Goal: Information Seeking & Learning: Learn about a topic

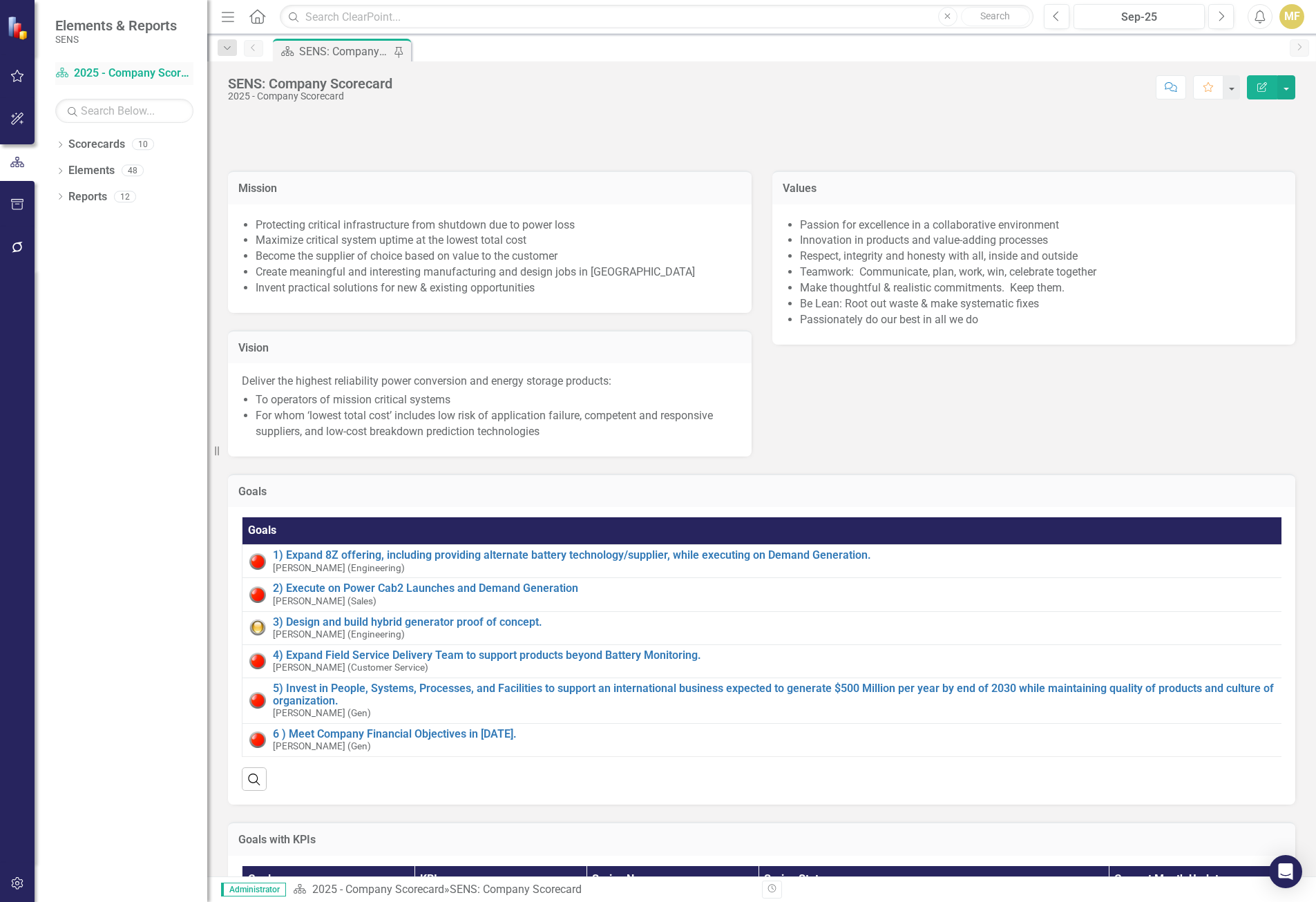
click at [90, 71] on link "Scorecard 2025 - Company Scorecard" at bounding box center [124, 74] width 138 height 16
click at [1060, 18] on icon "Previous" at bounding box center [1056, 17] width 8 height 12
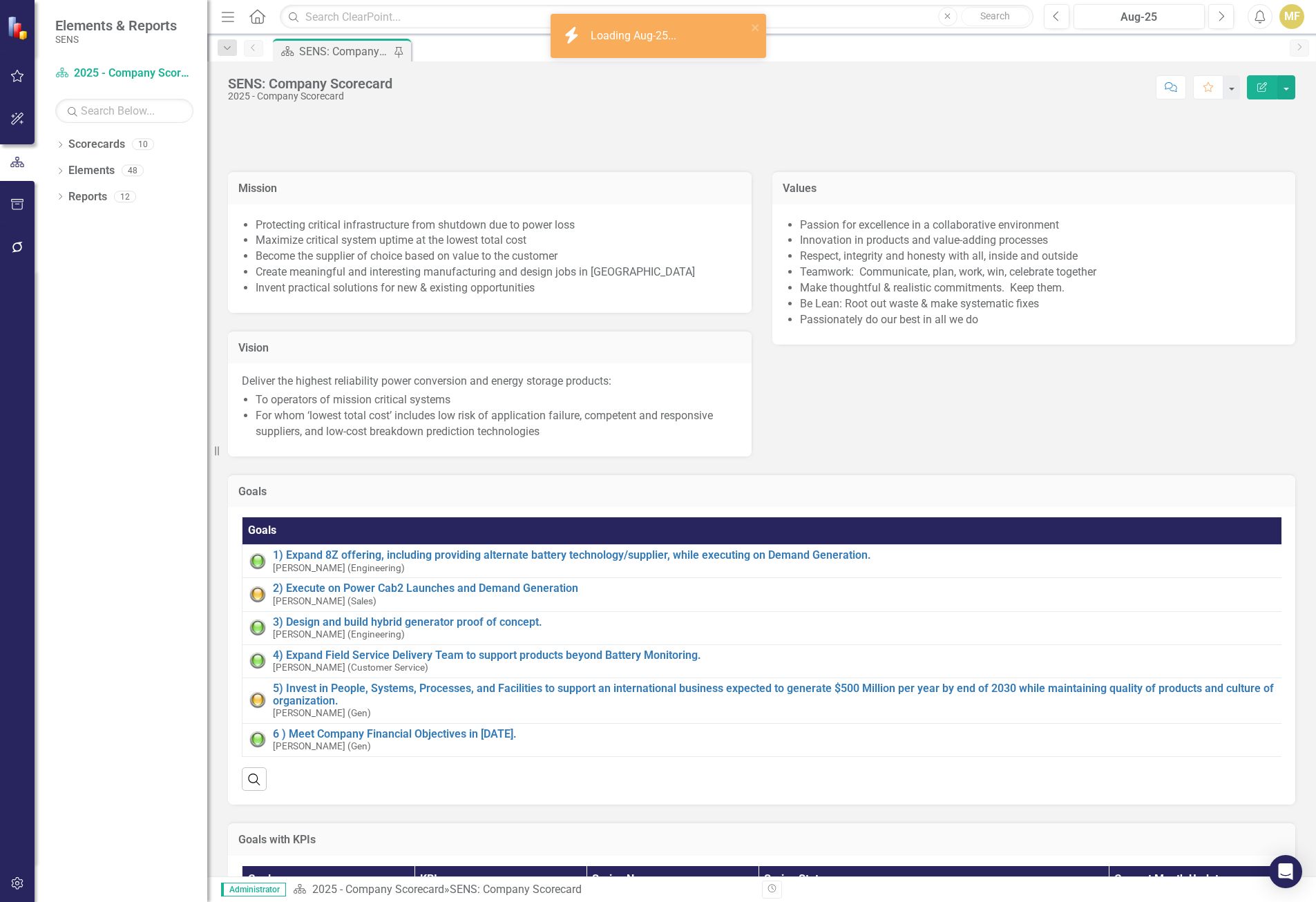
click at [224, 22] on icon "button" at bounding box center [228, 17] width 12 height 10
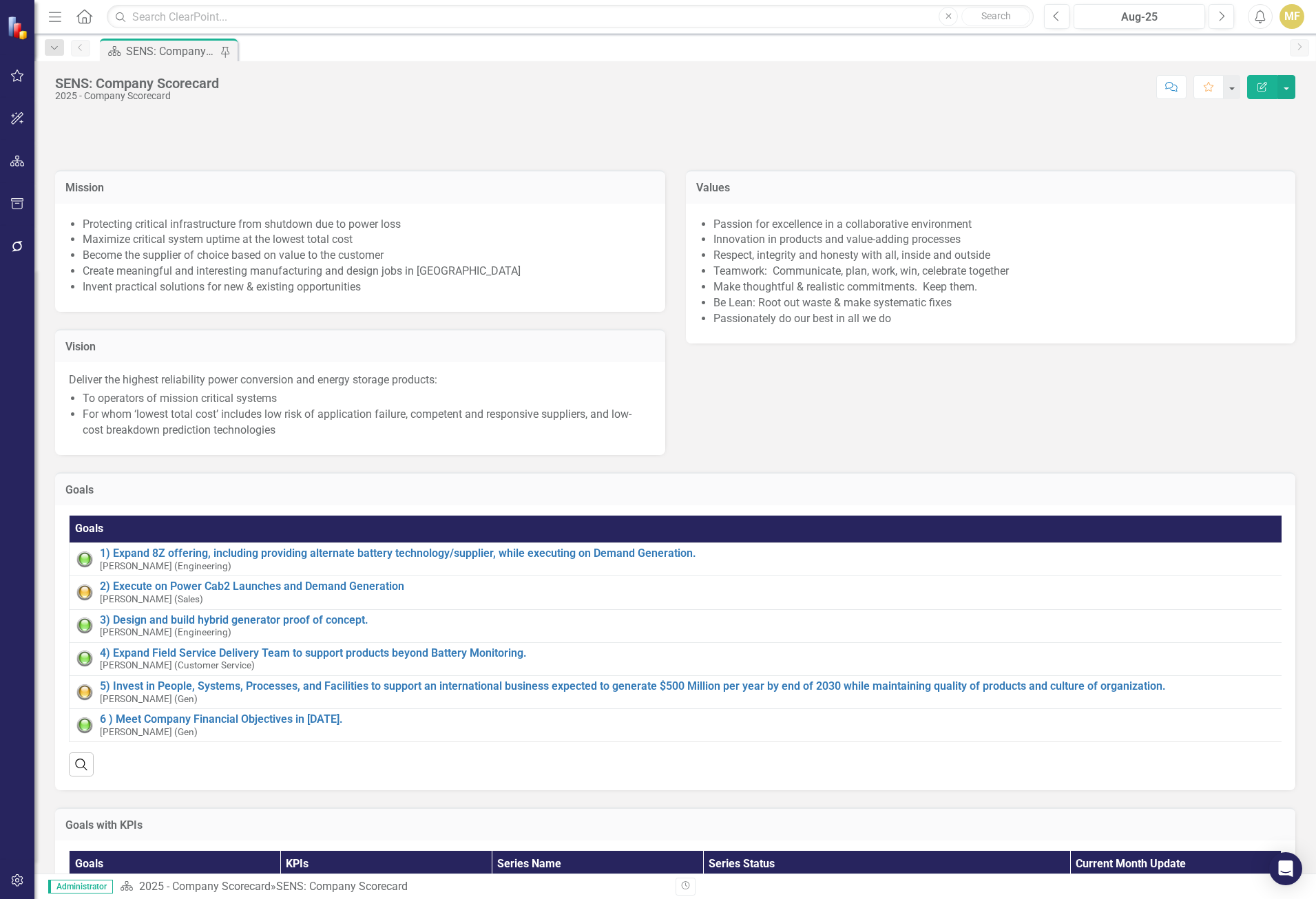
click at [51, 21] on icon "button" at bounding box center [55, 17] width 12 height 10
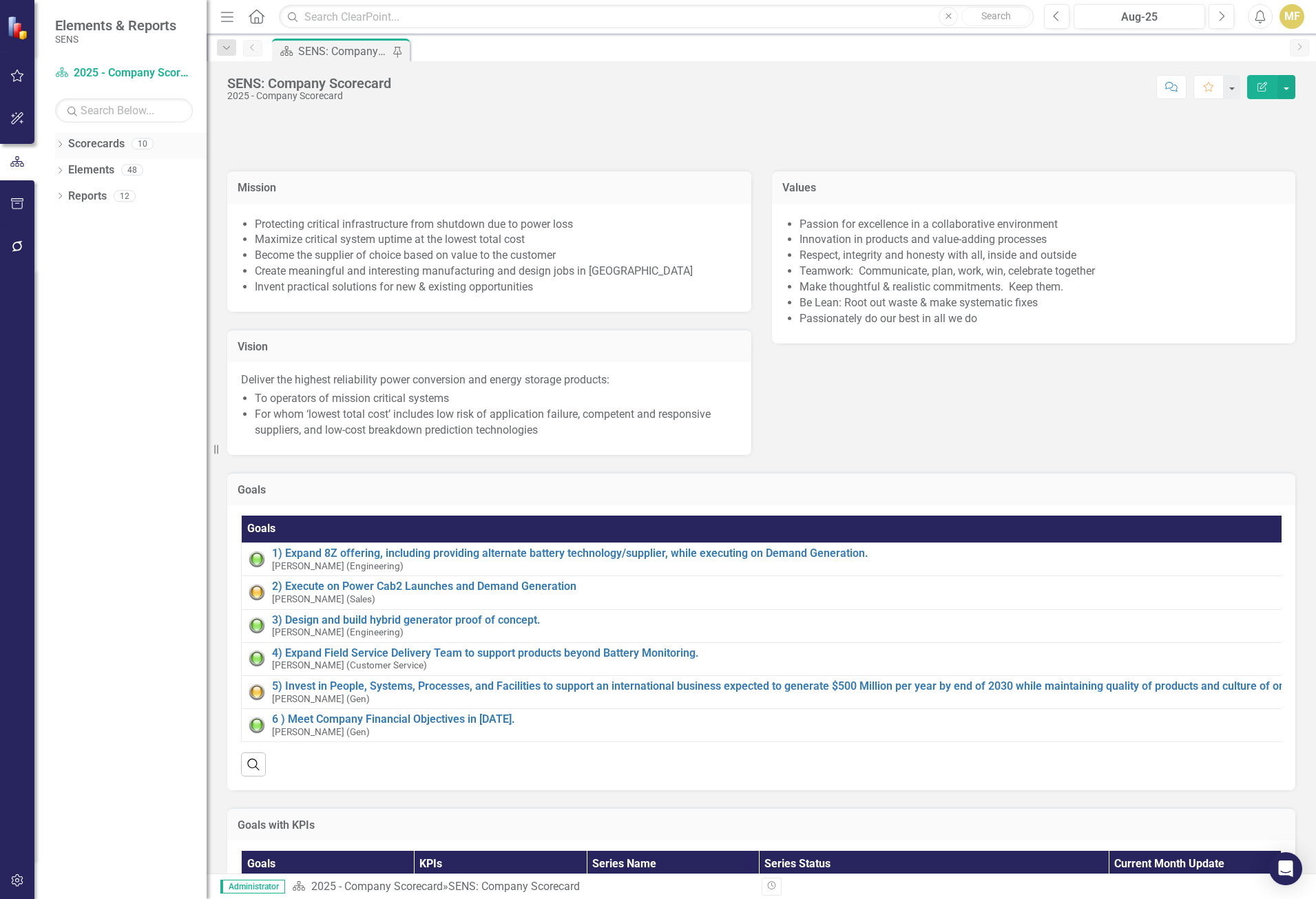
click at [63, 145] on icon "Dropdown" at bounding box center [60, 145] width 10 height 8
click at [66, 173] on icon "Dropdown" at bounding box center [67, 169] width 10 height 8
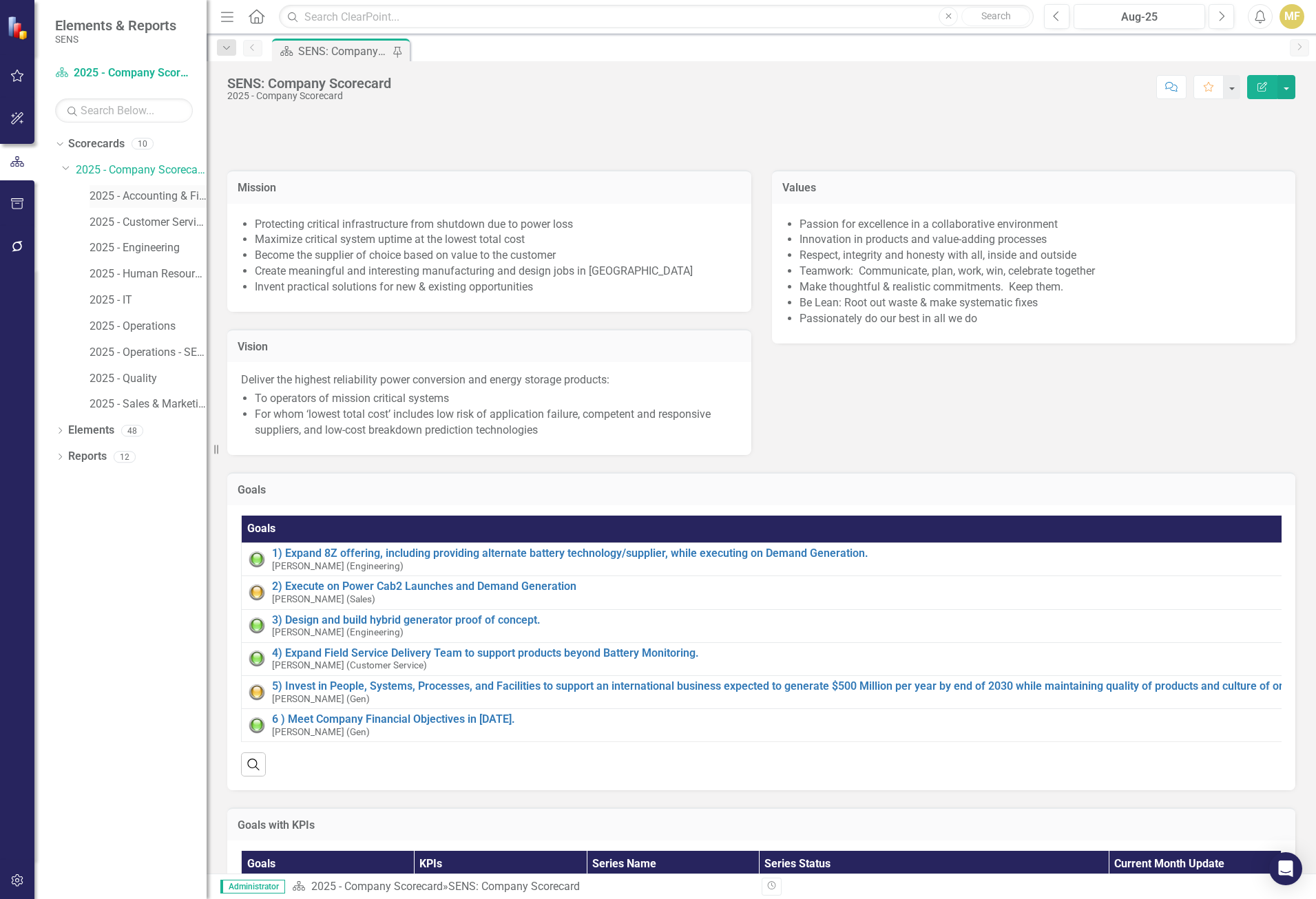
click at [136, 198] on link "2025 - Accounting & Finance" at bounding box center [147, 196] width 117 height 16
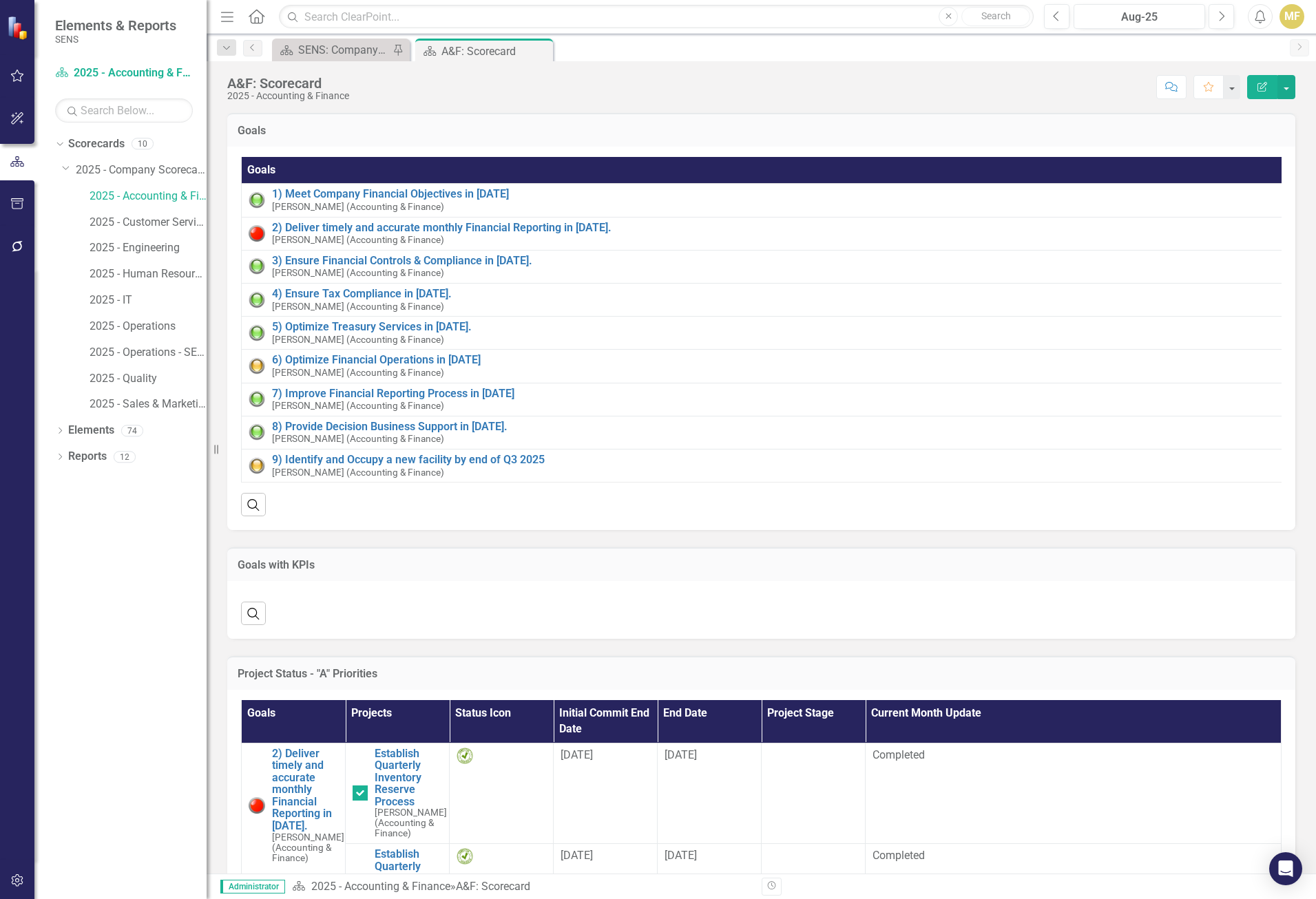
click at [224, 21] on icon "Menu" at bounding box center [228, 16] width 18 height 15
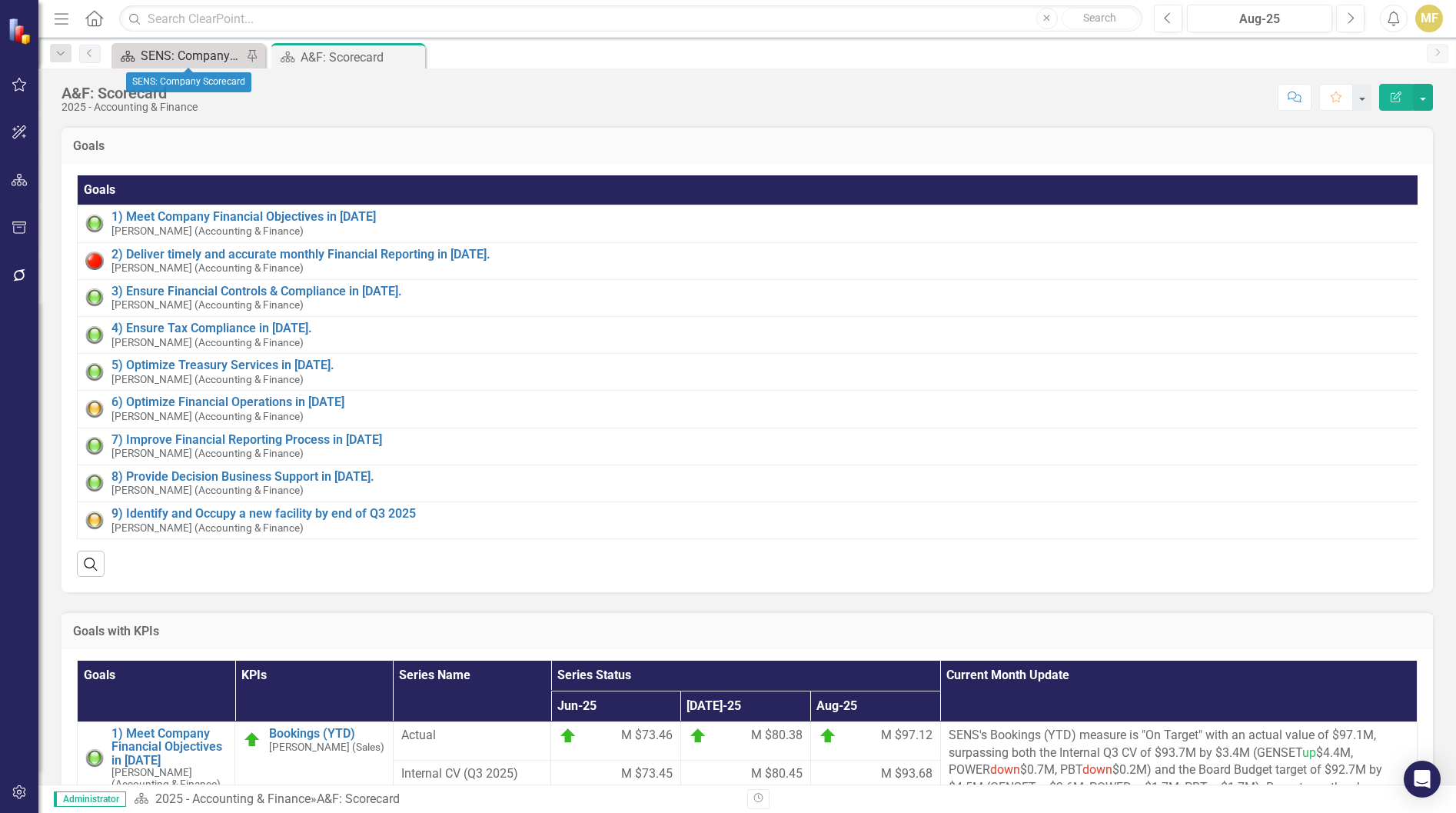
click at [183, 58] on div "SENS: Company Scorecard" at bounding box center [191, 56] width 101 height 19
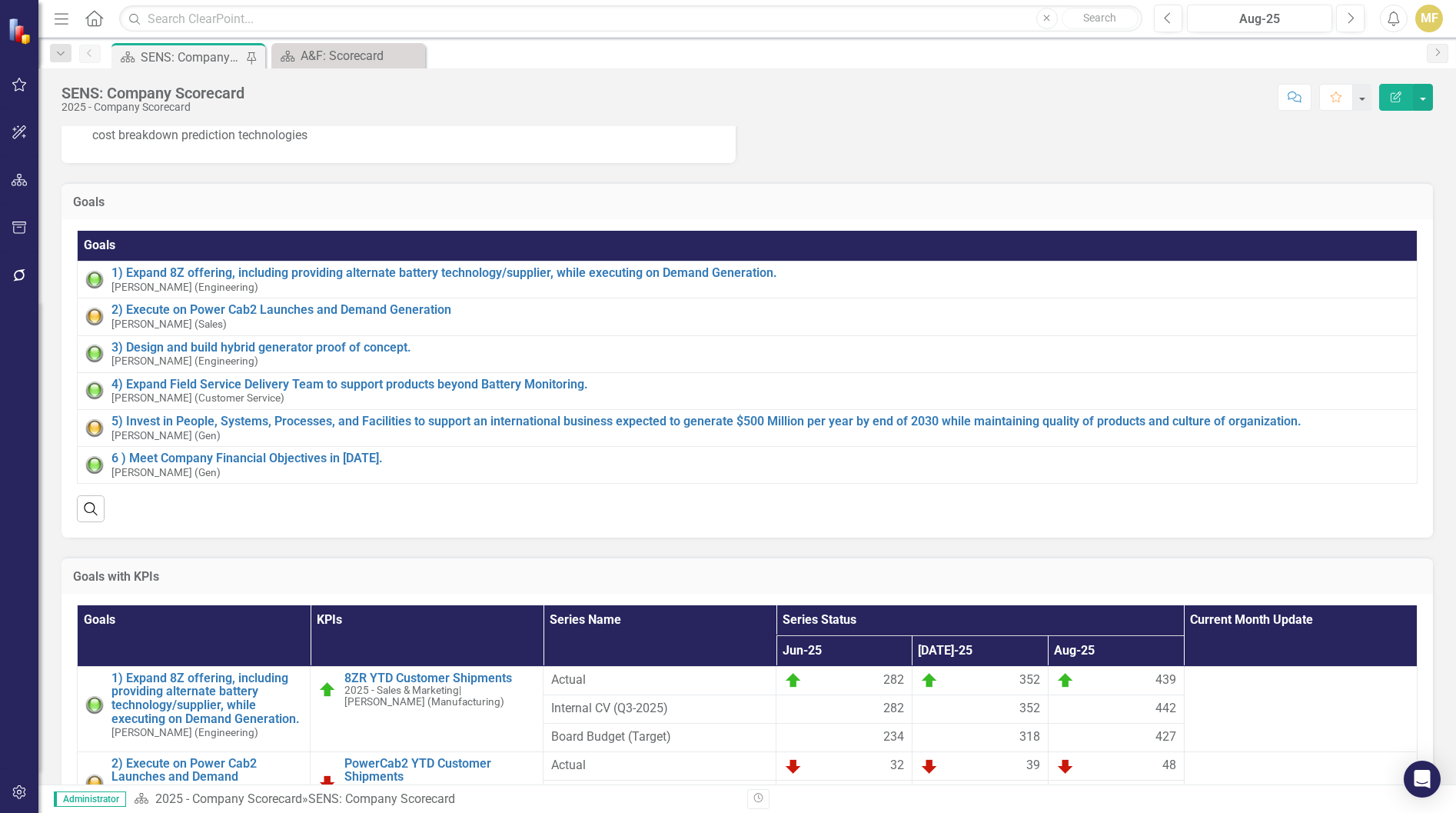
scroll to position [385, 0]
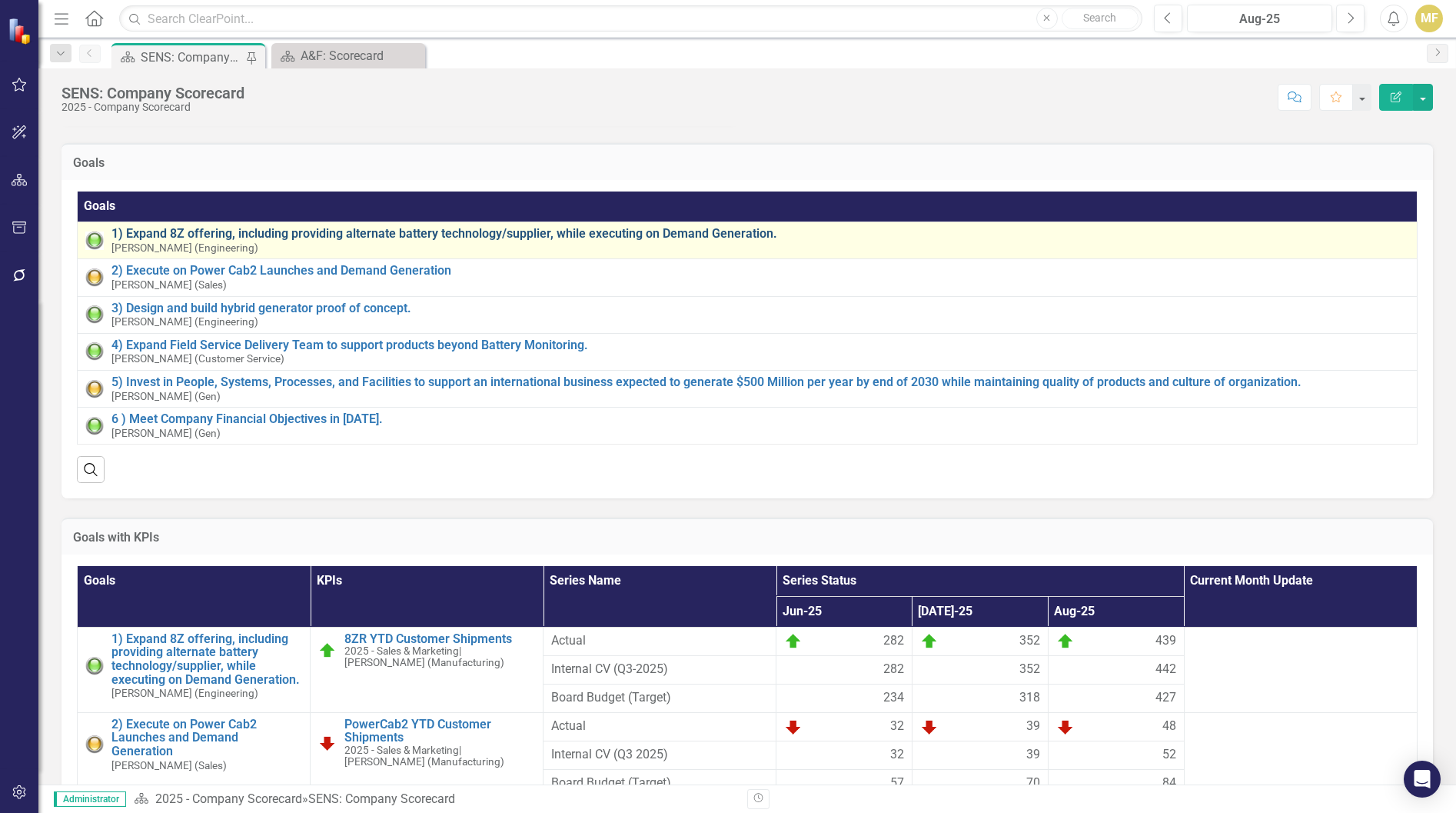
click at [500, 241] on link "1) Expand 8Z offering, including providing alternate battery technology/supplie…" at bounding box center [760, 234] width 1298 height 14
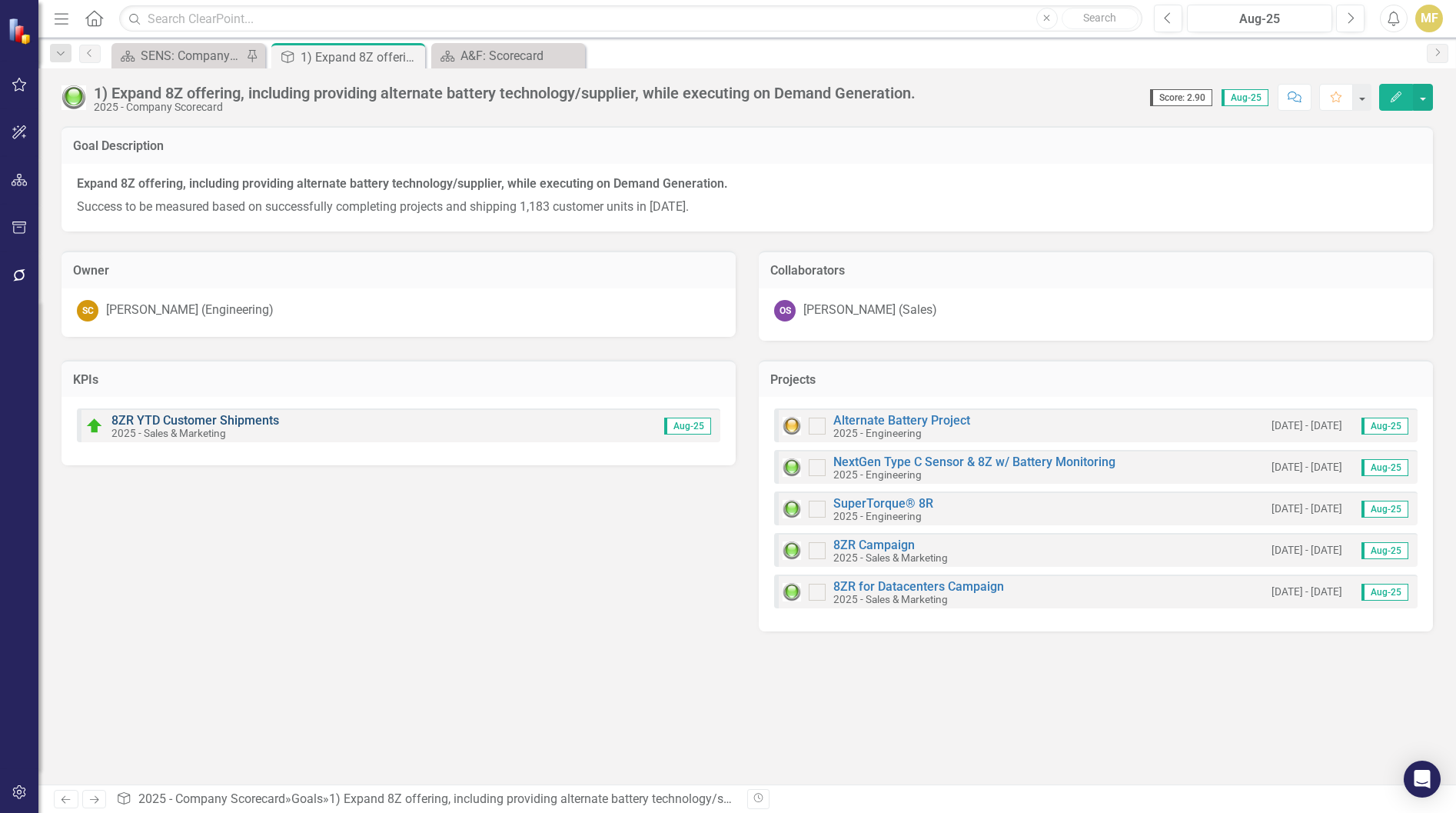
click at [178, 421] on link "8ZR YTD Customer Shipments" at bounding box center [195, 420] width 168 height 15
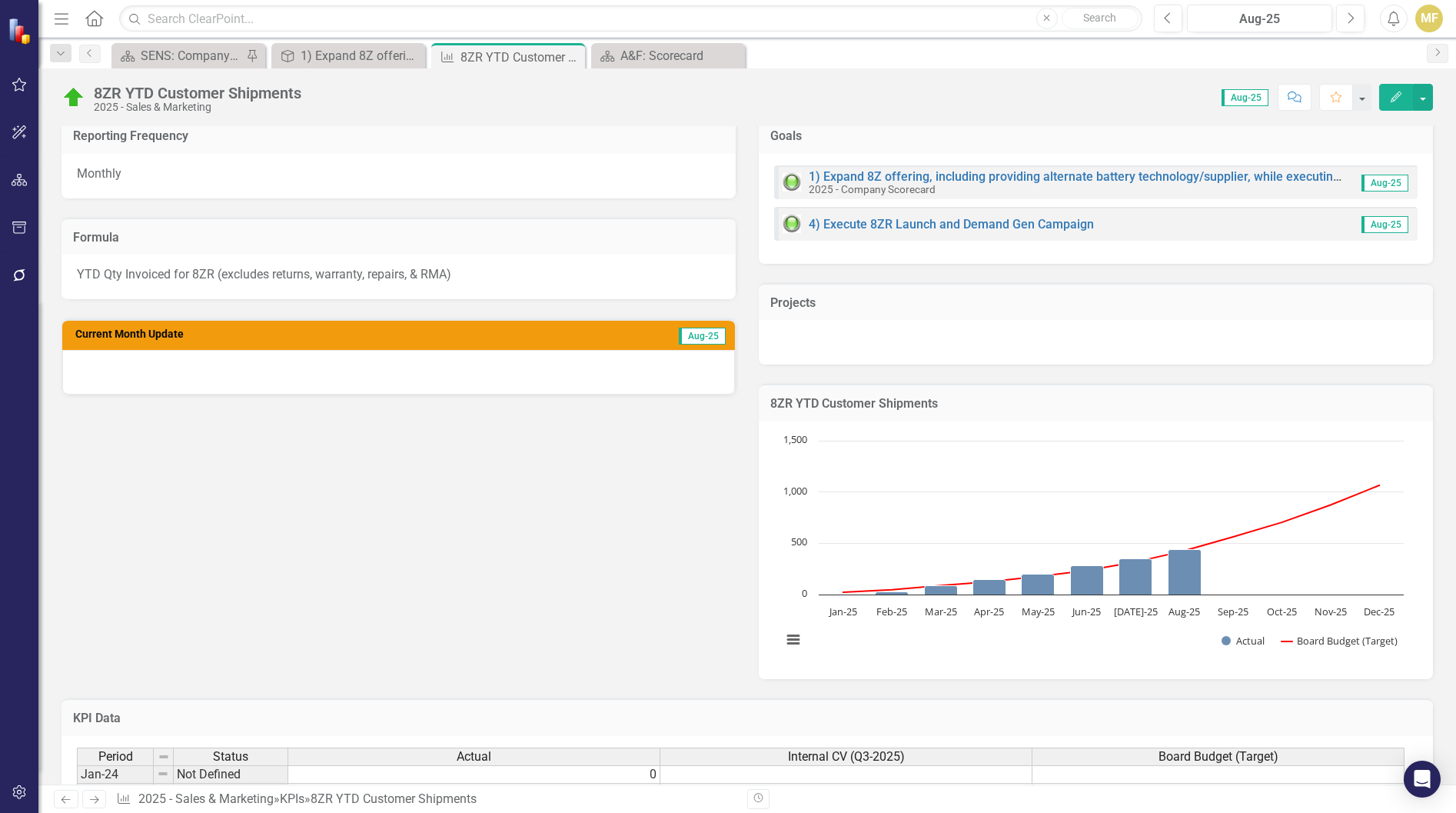
scroll to position [231, 0]
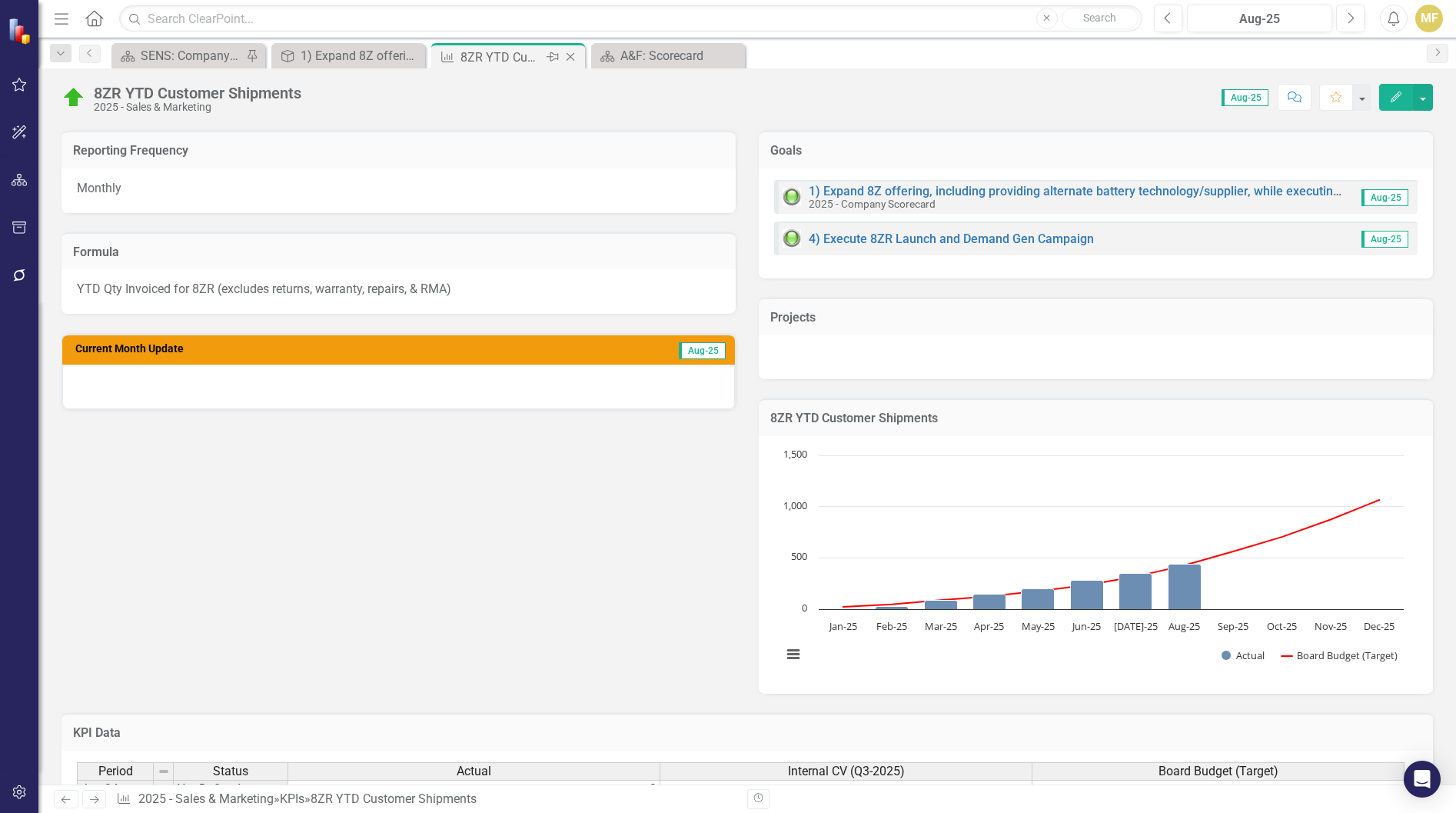
click at [573, 55] on icon at bounding box center [571, 57] width 8 height 9
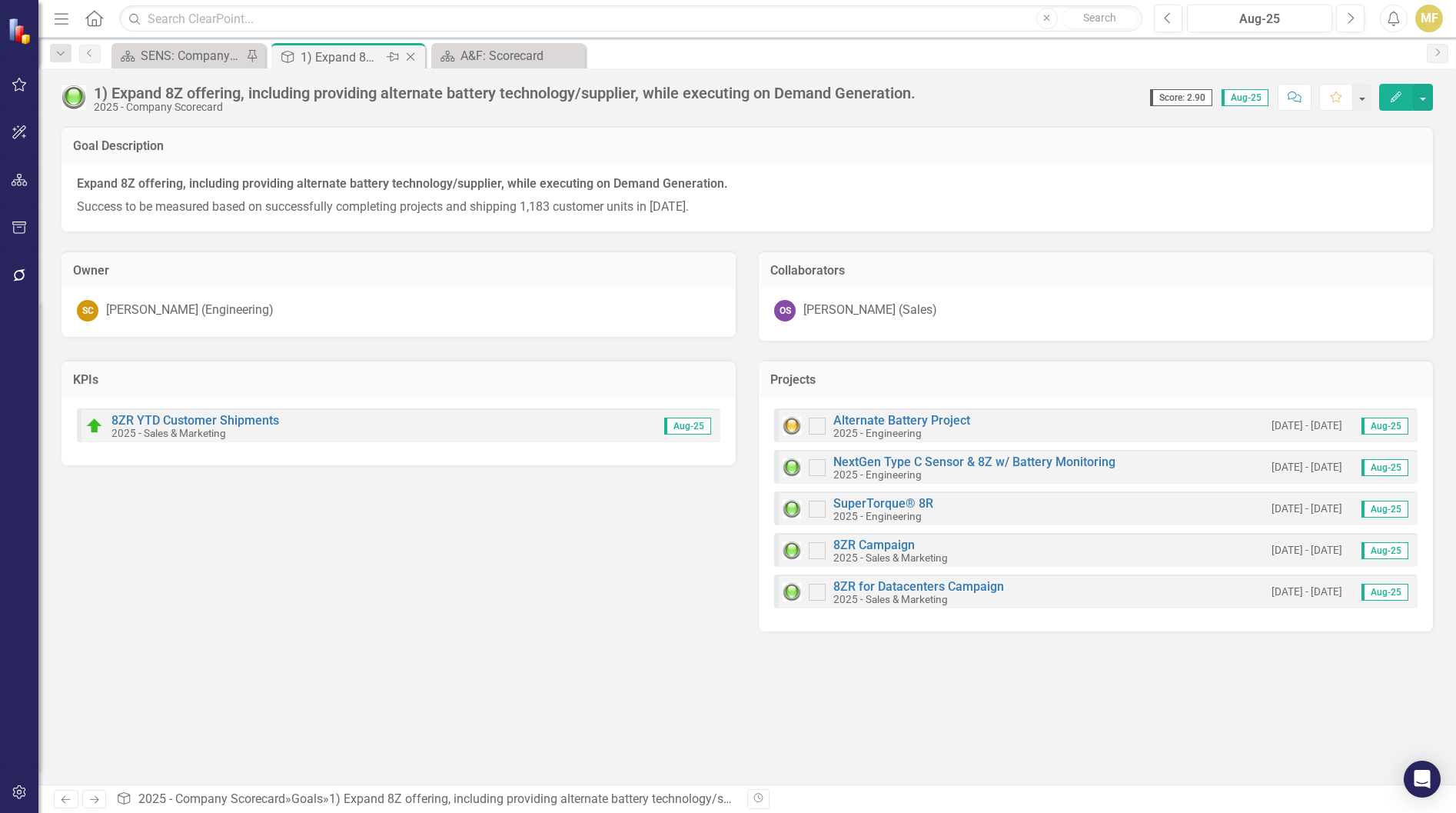
click at [412, 53] on icon "Close" at bounding box center [411, 57] width 15 height 12
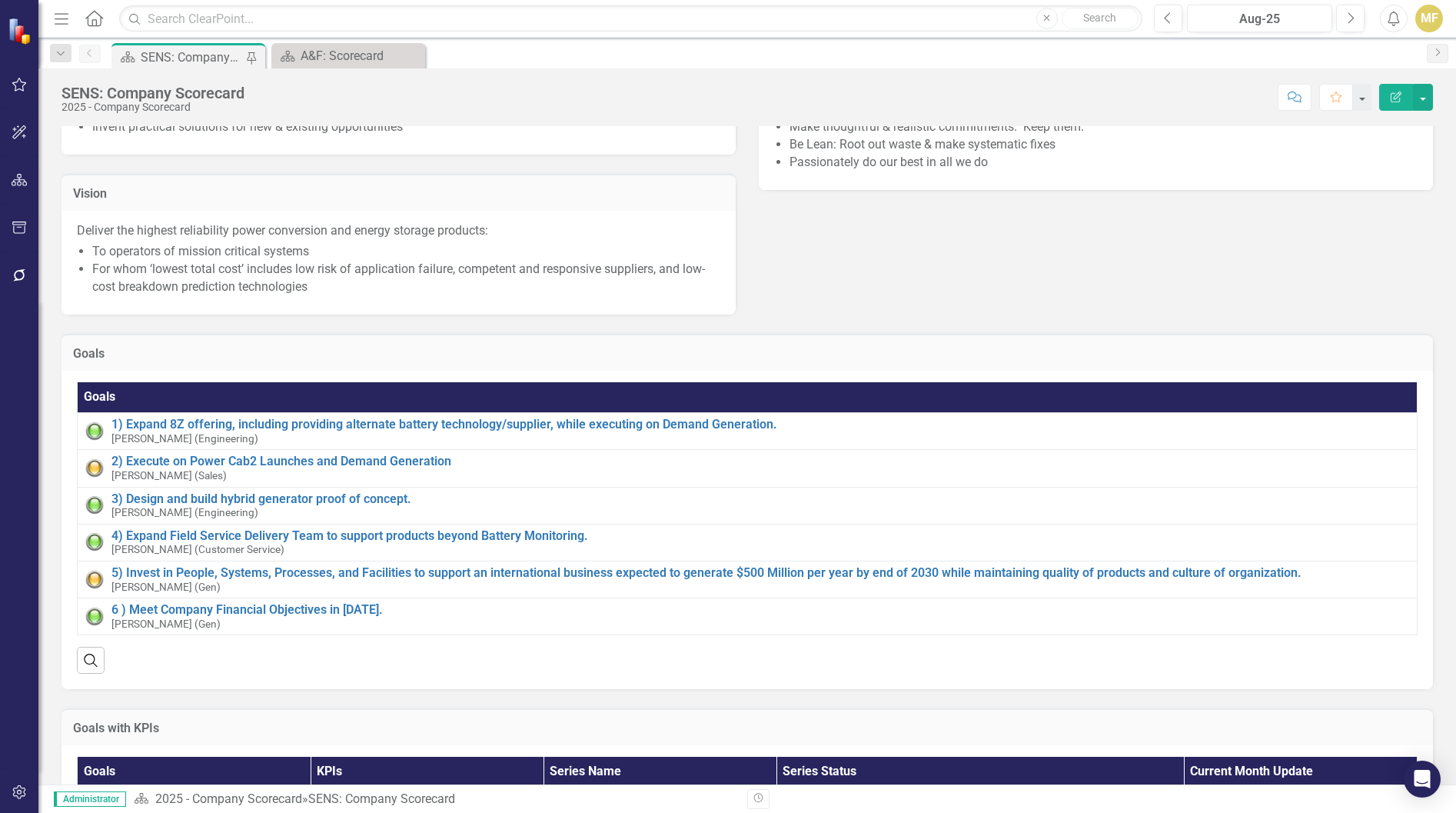
scroll to position [231, 0]
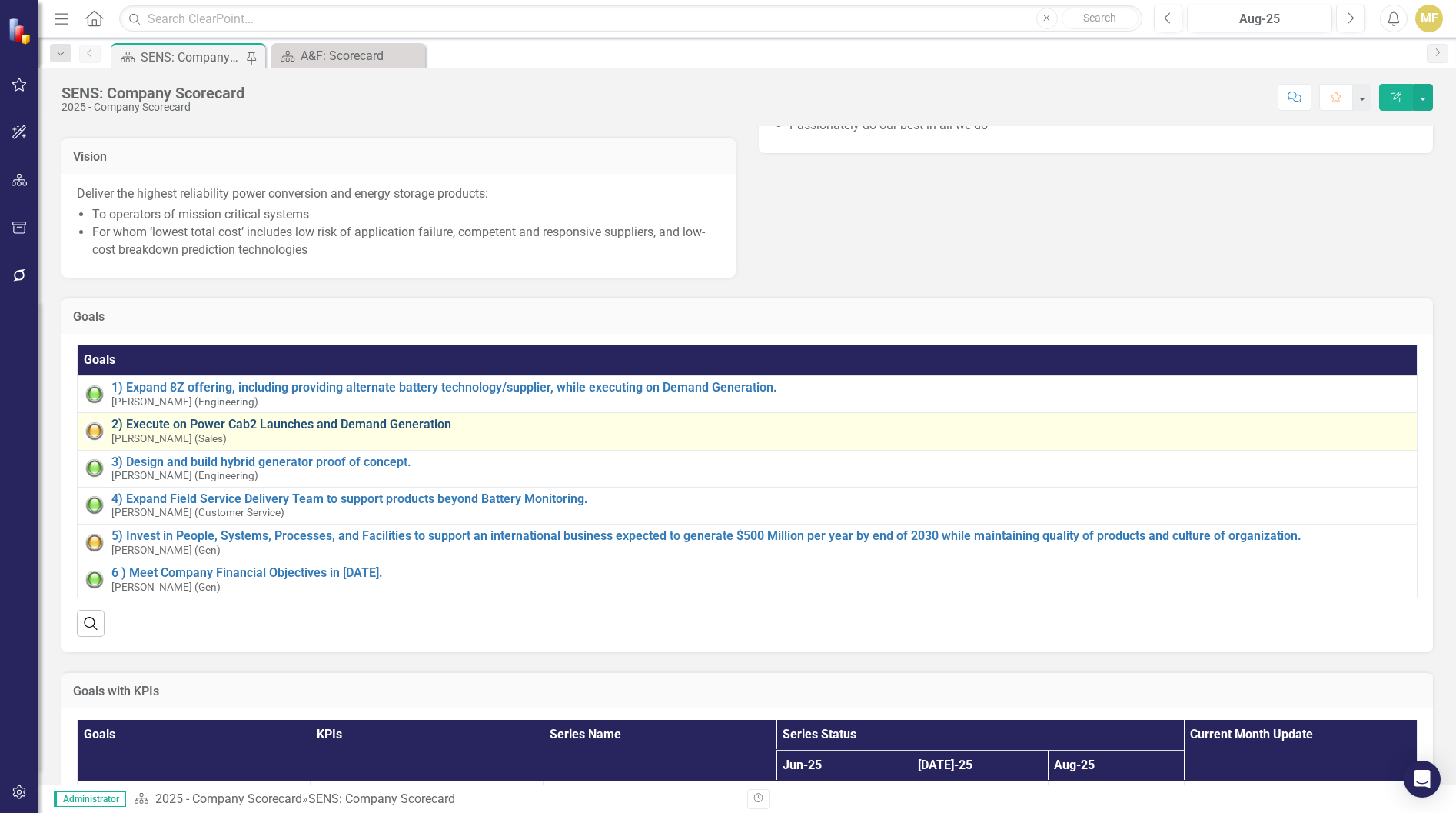
click at [375, 431] on link "2) Execute on Power Cab2 Launches and Demand Generation" at bounding box center [760, 425] width 1298 height 14
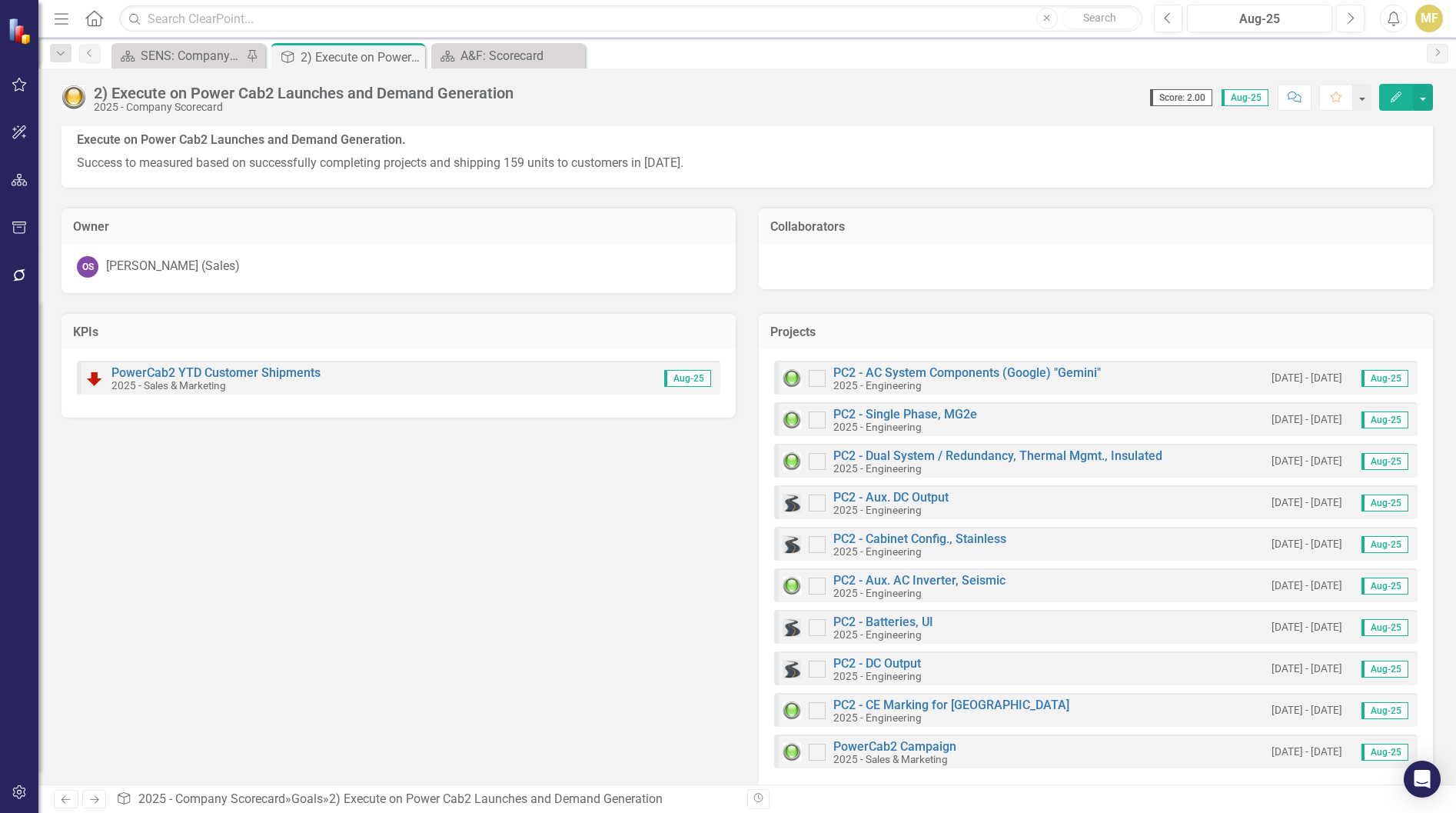
scroll to position [66, 0]
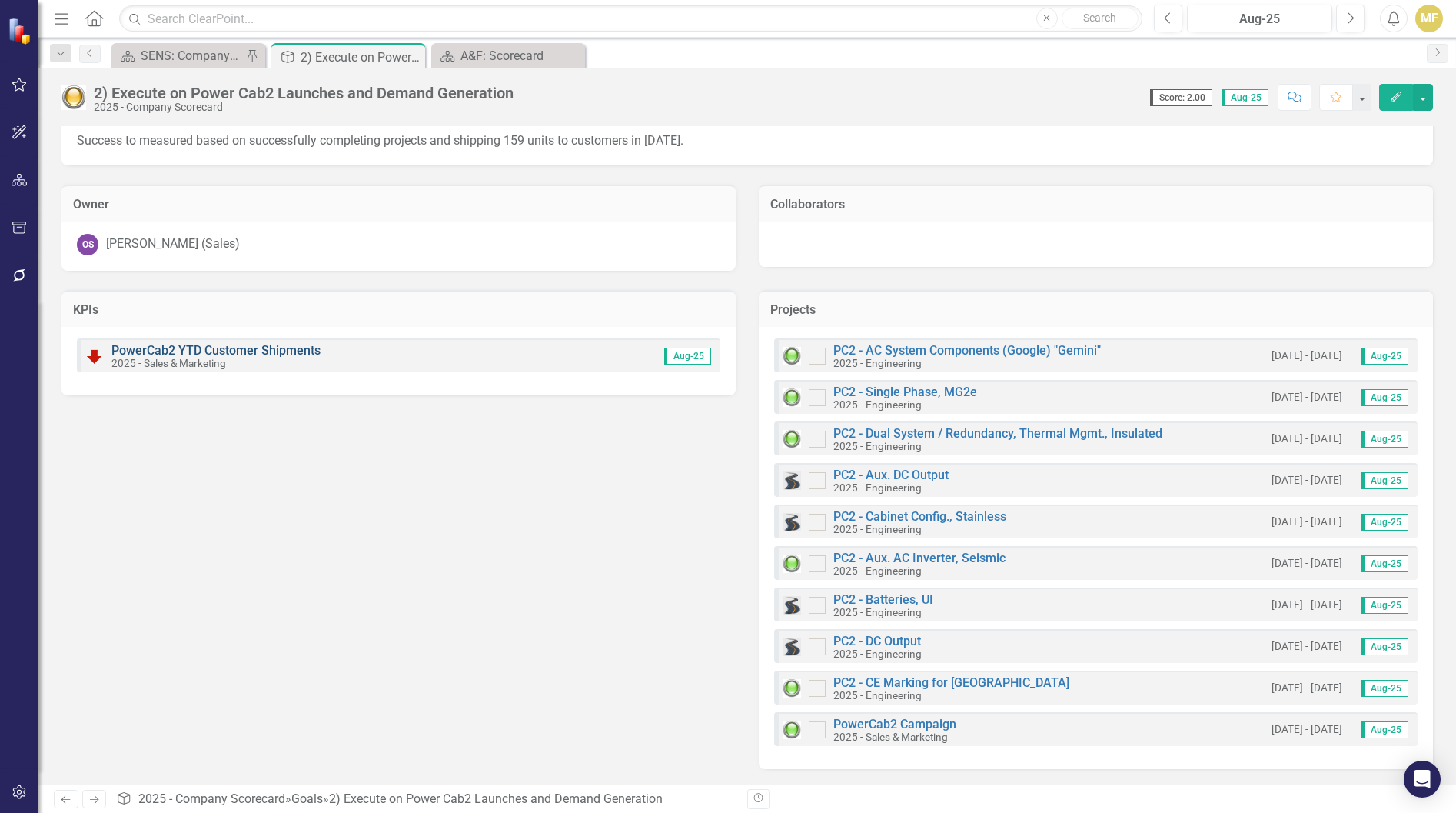
click at [243, 354] on link "PowerCab2 YTD Customer Shipments" at bounding box center [216, 350] width 209 height 15
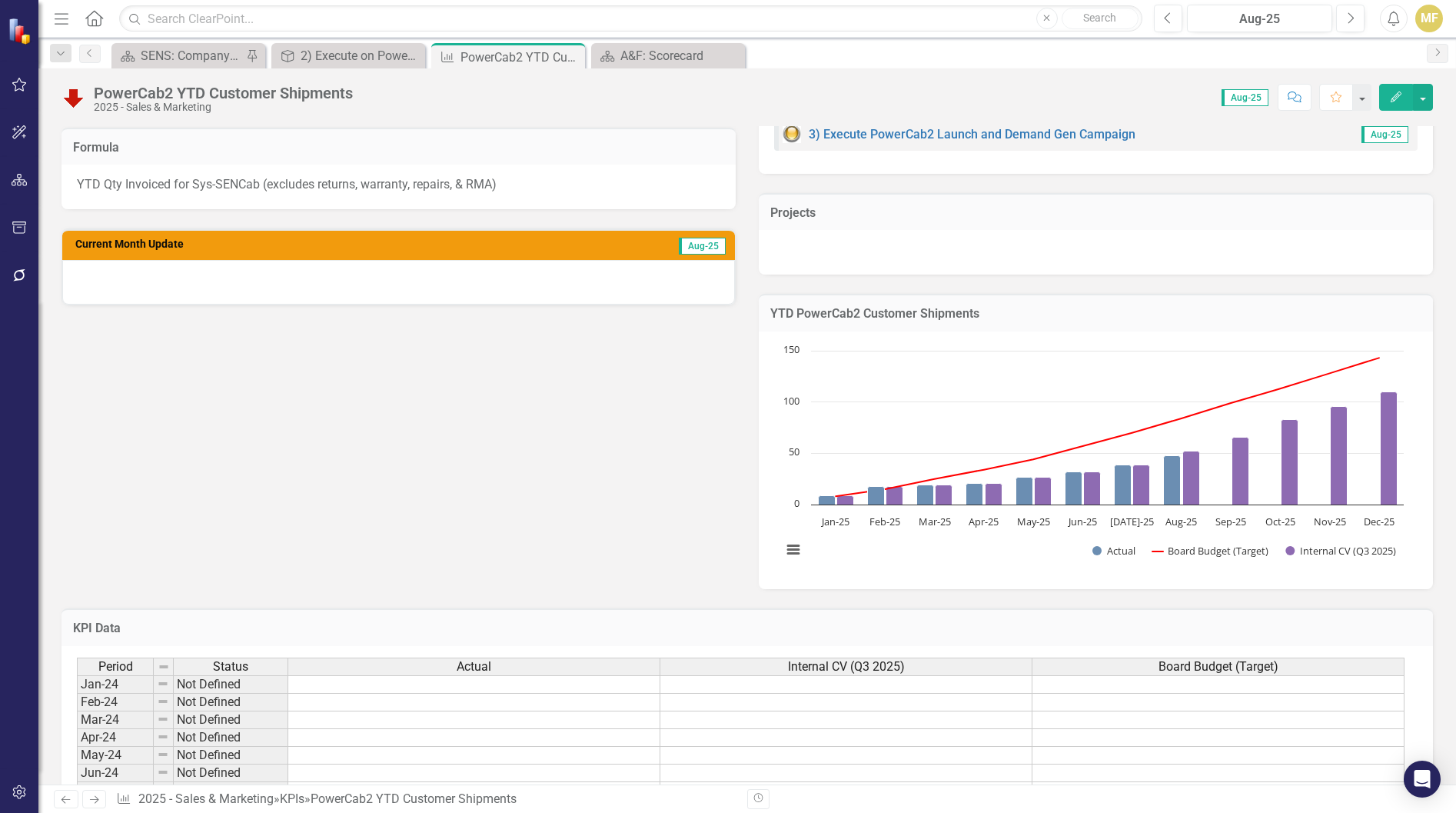
scroll to position [308, 0]
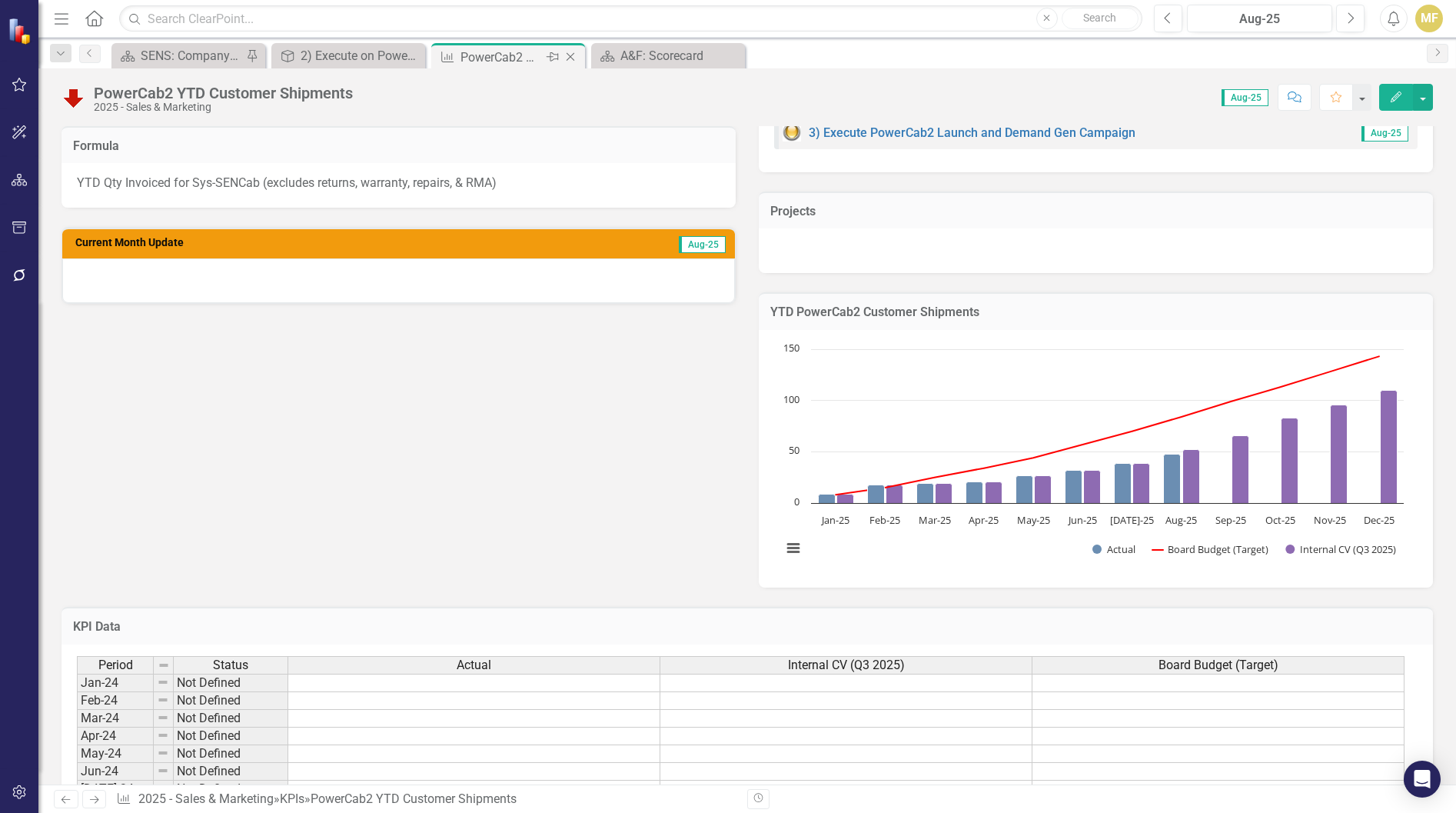
click at [573, 59] on icon "Close" at bounding box center [571, 57] width 15 height 12
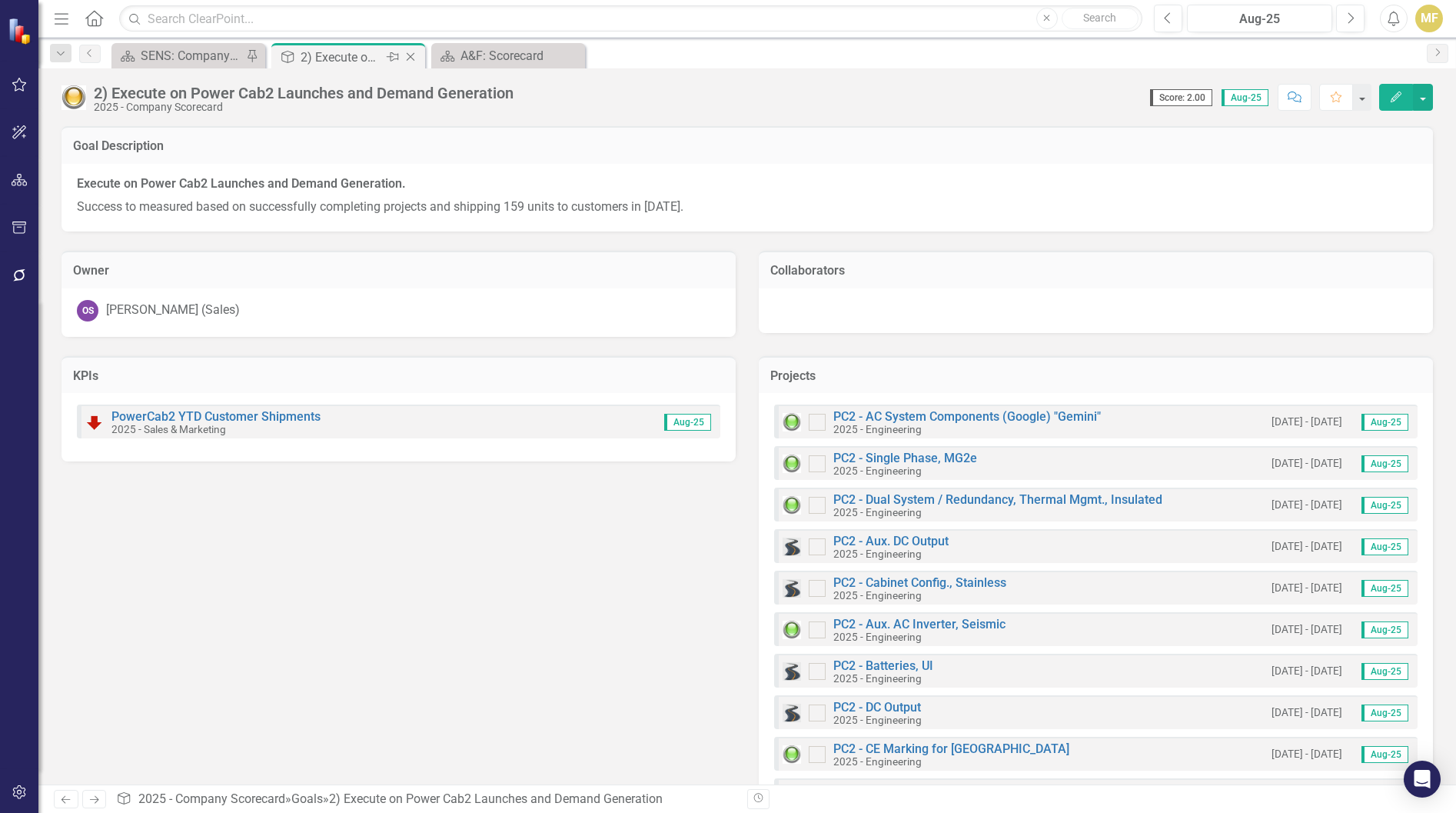
click at [415, 56] on icon "Close" at bounding box center [411, 57] width 15 height 12
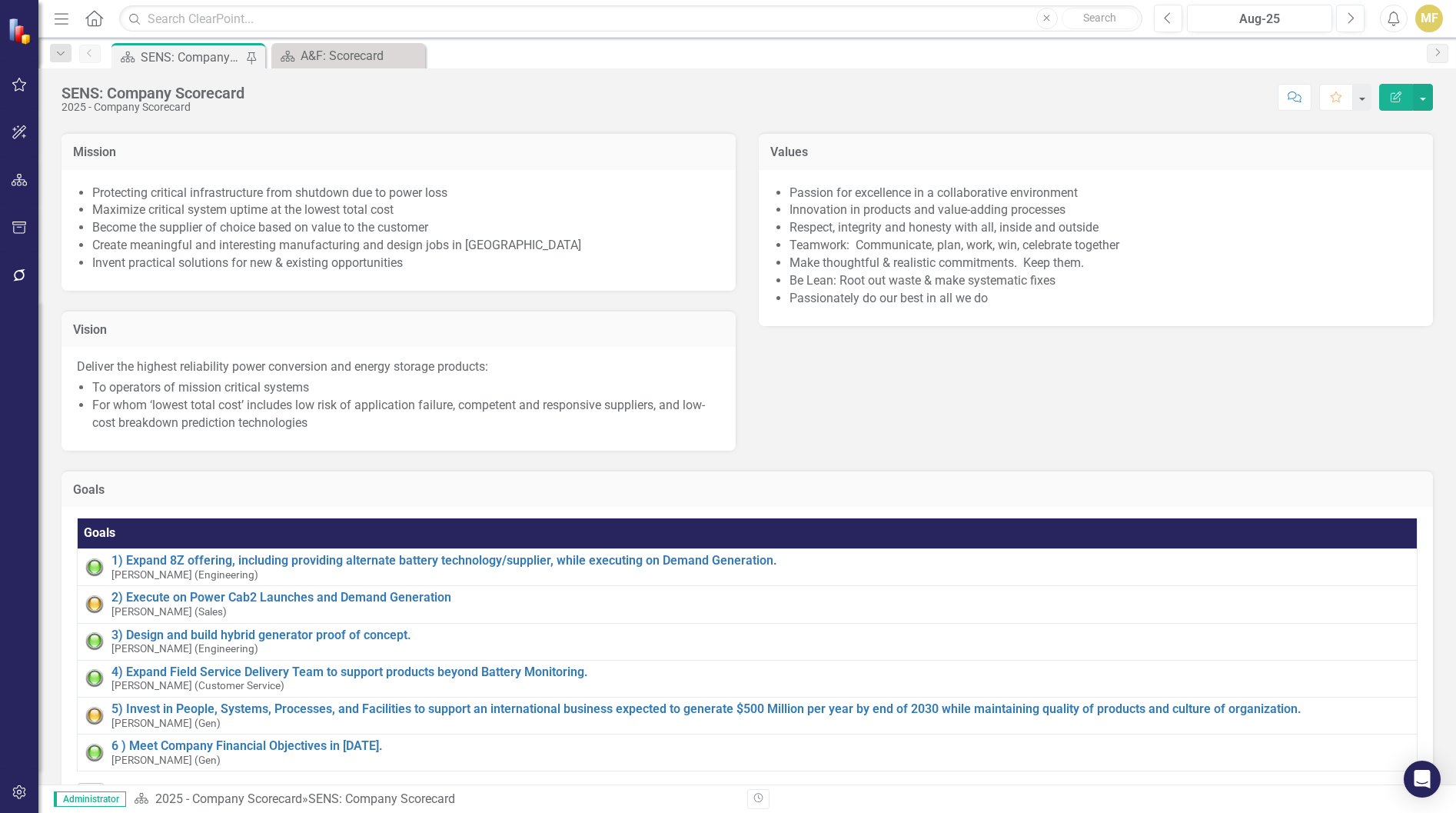
scroll to position [231, 0]
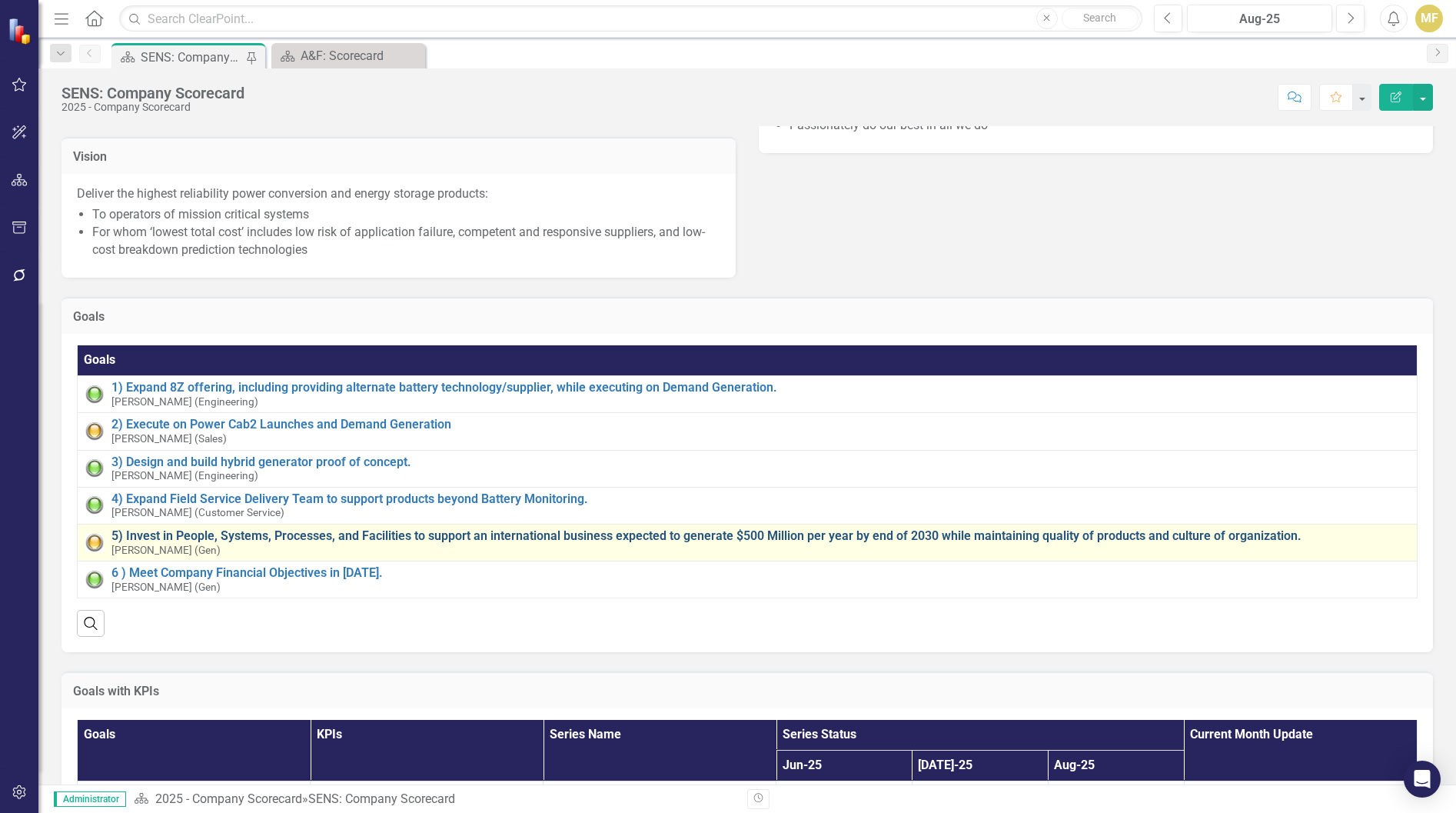
click at [290, 543] on link "5) Invest in People, Systems, Processes, and Facilities to support an internati…" at bounding box center [760, 536] width 1298 height 14
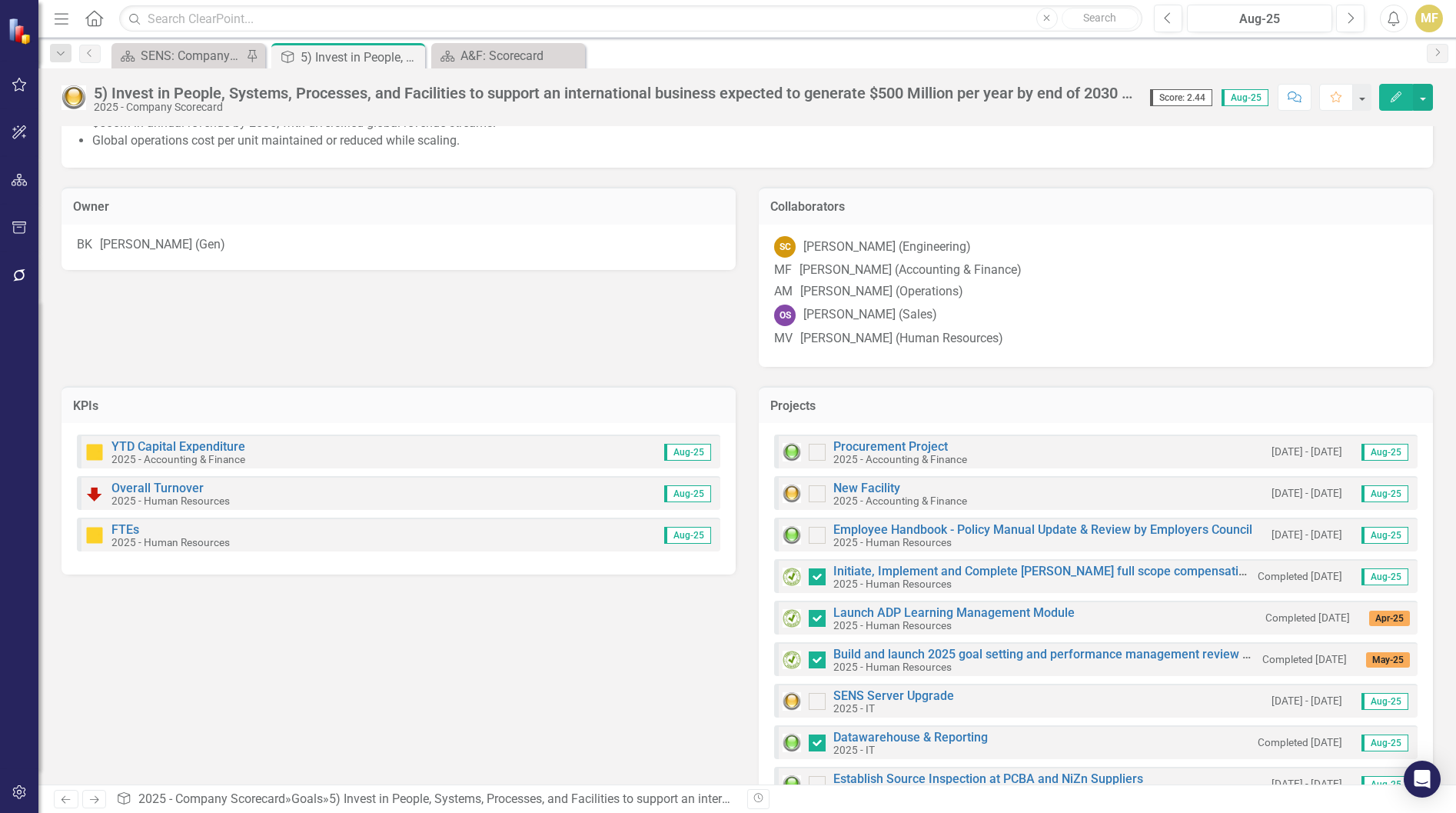
scroll to position [231, 0]
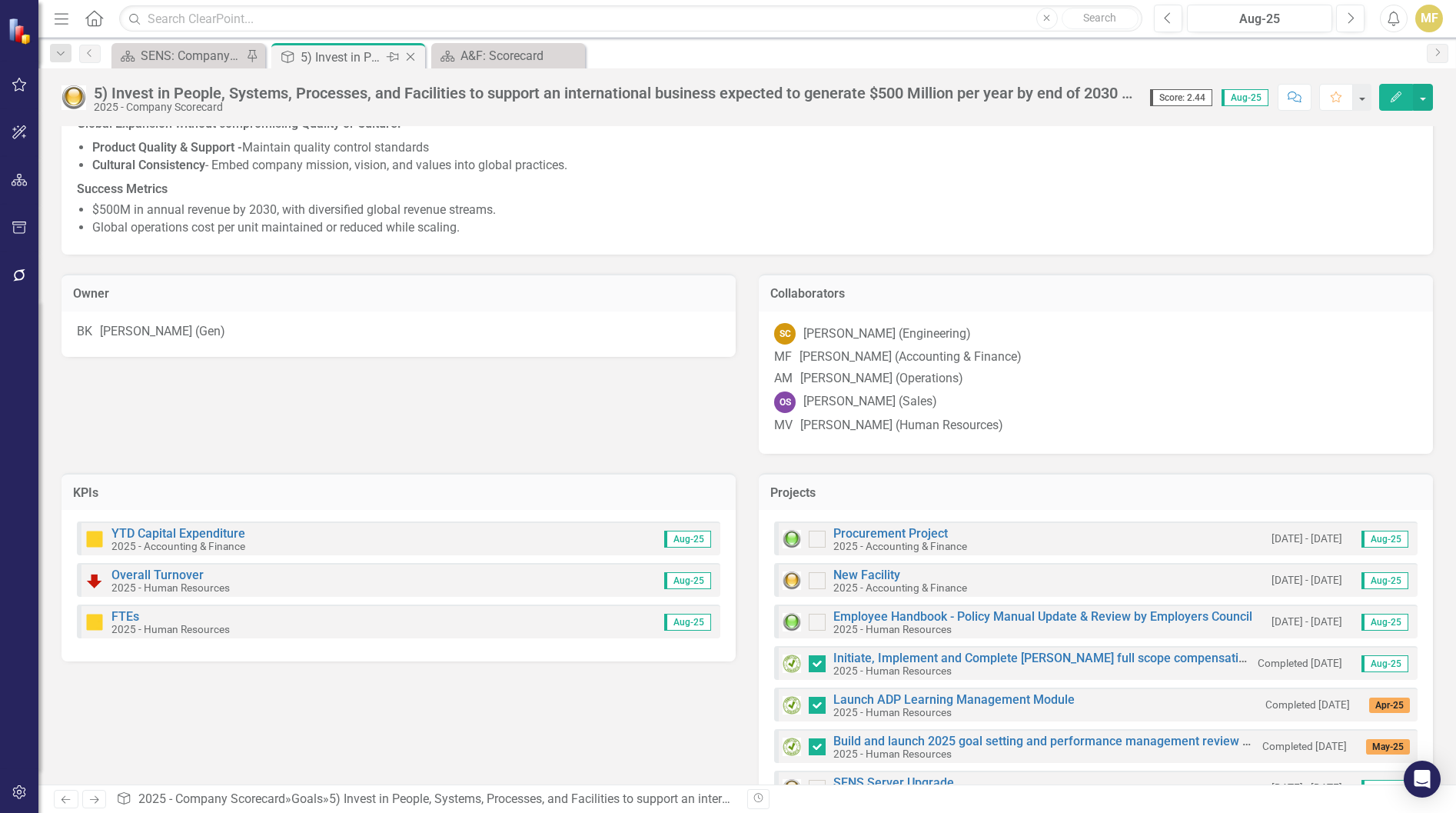
click at [415, 53] on icon at bounding box center [411, 57] width 8 height 9
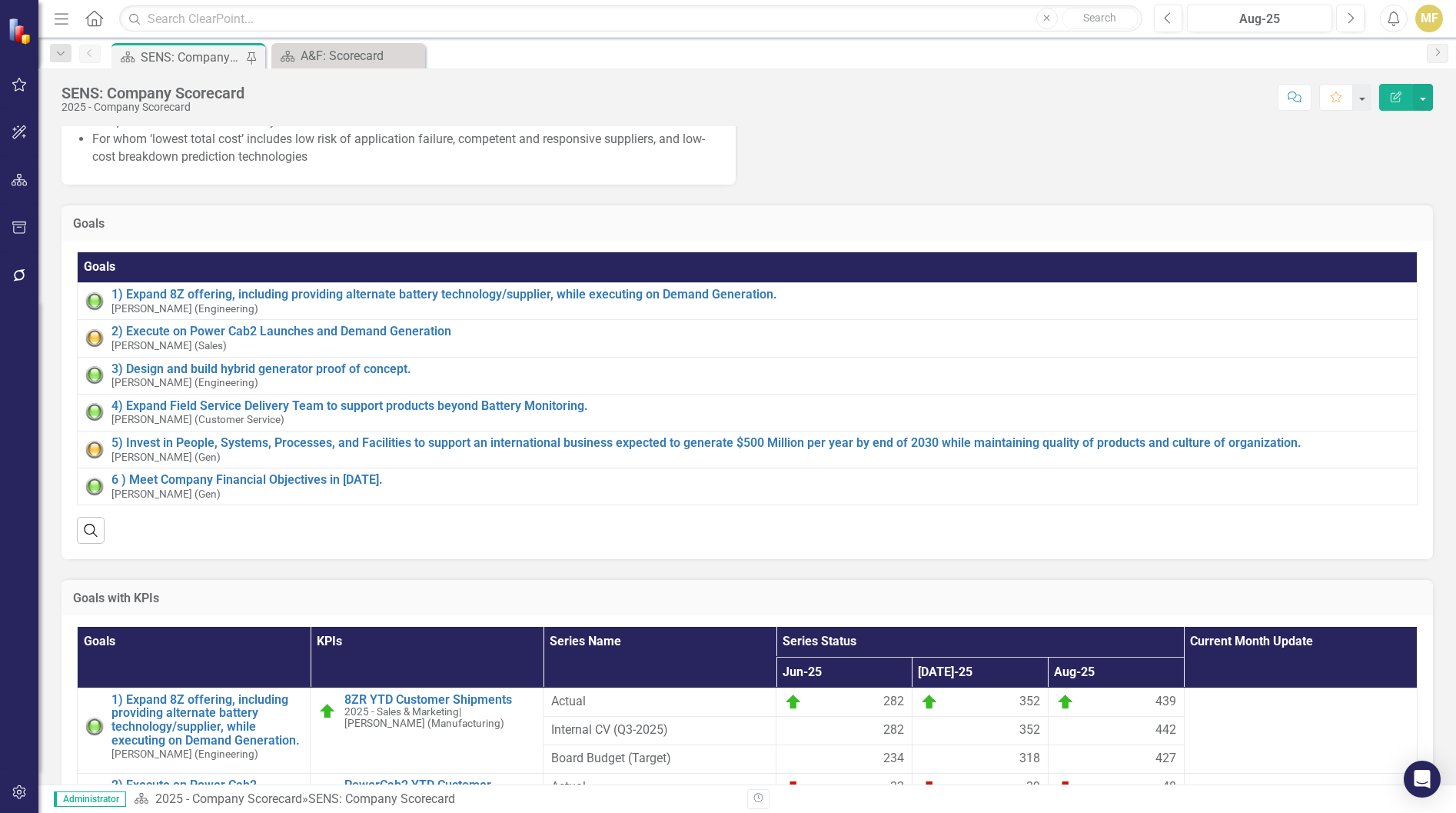
scroll to position [385, 0]
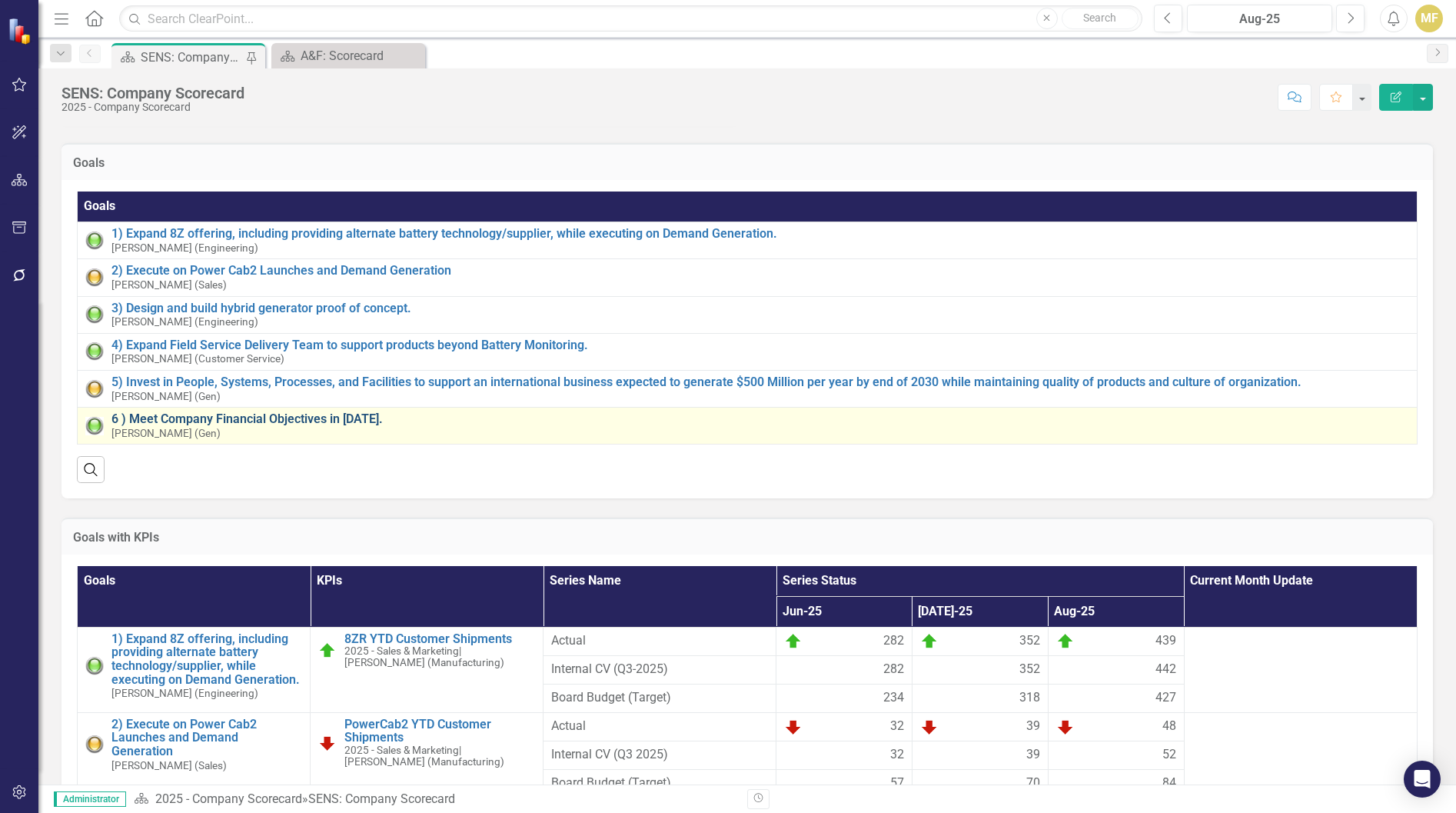
click at [304, 426] on link "6 ) Meet Company Financial Objectives in [DATE]." at bounding box center [760, 420] width 1298 height 14
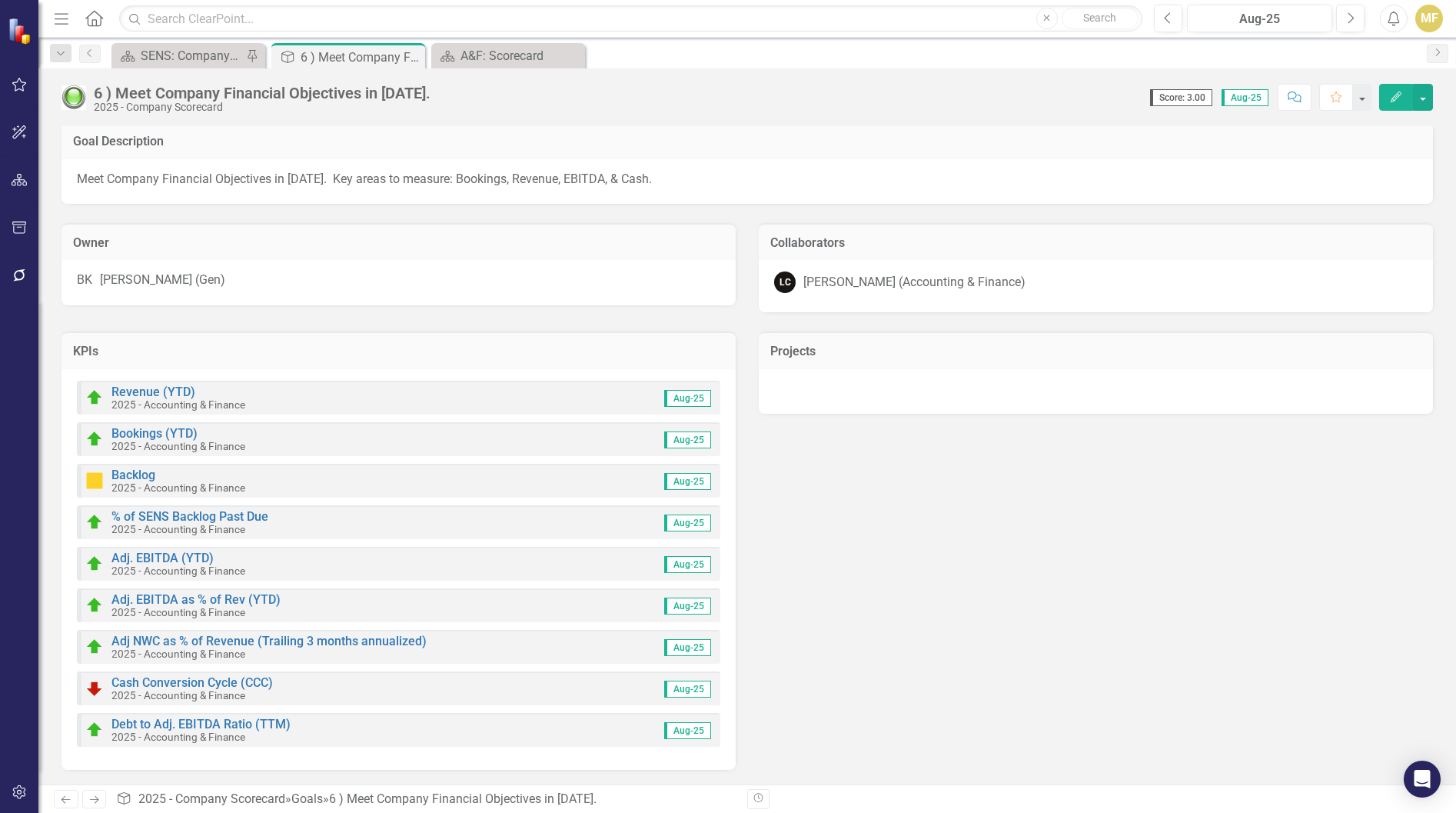
scroll to position [5, 0]
click at [409, 59] on icon at bounding box center [411, 57] width 8 height 9
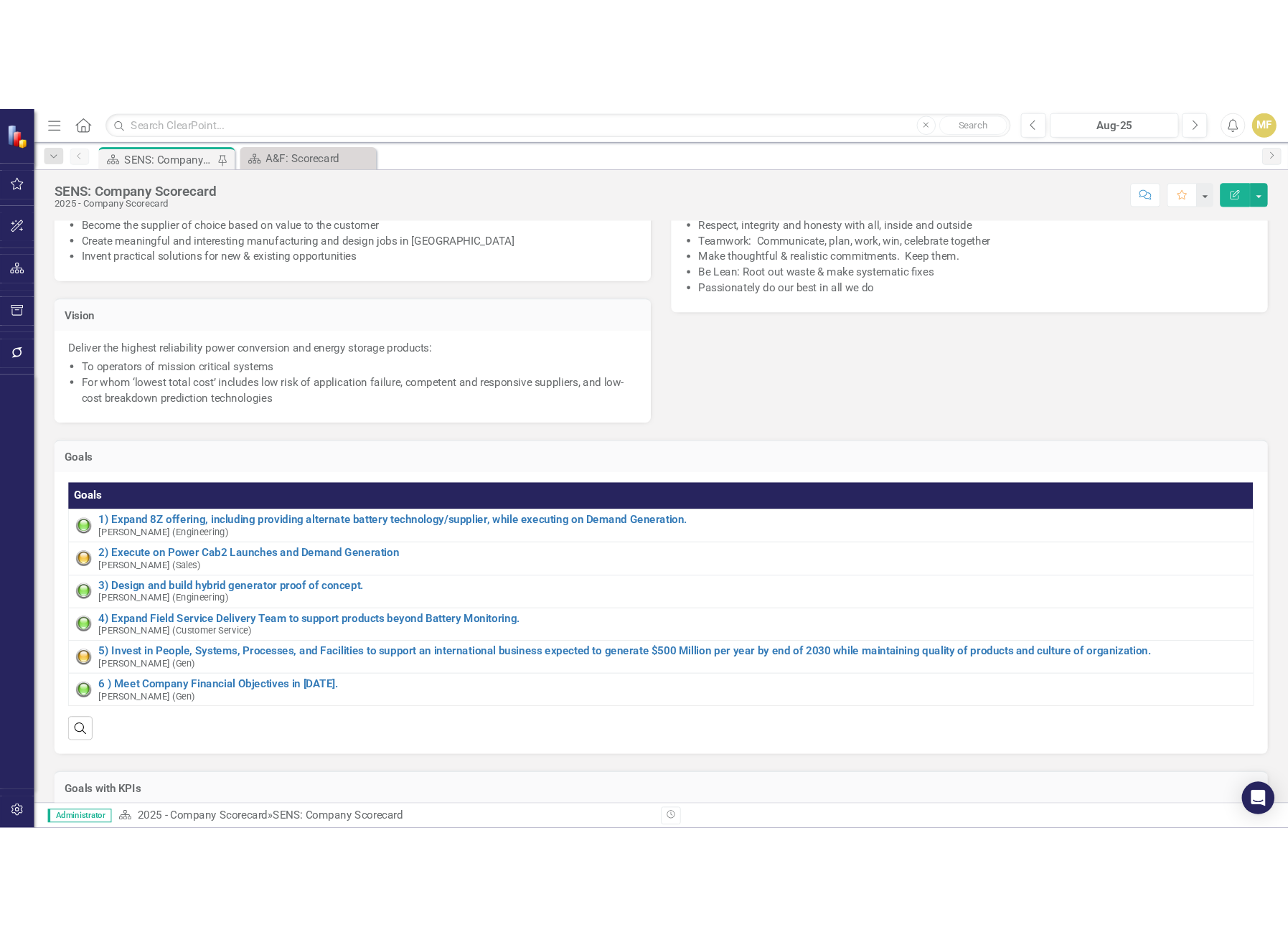
scroll to position [216, 0]
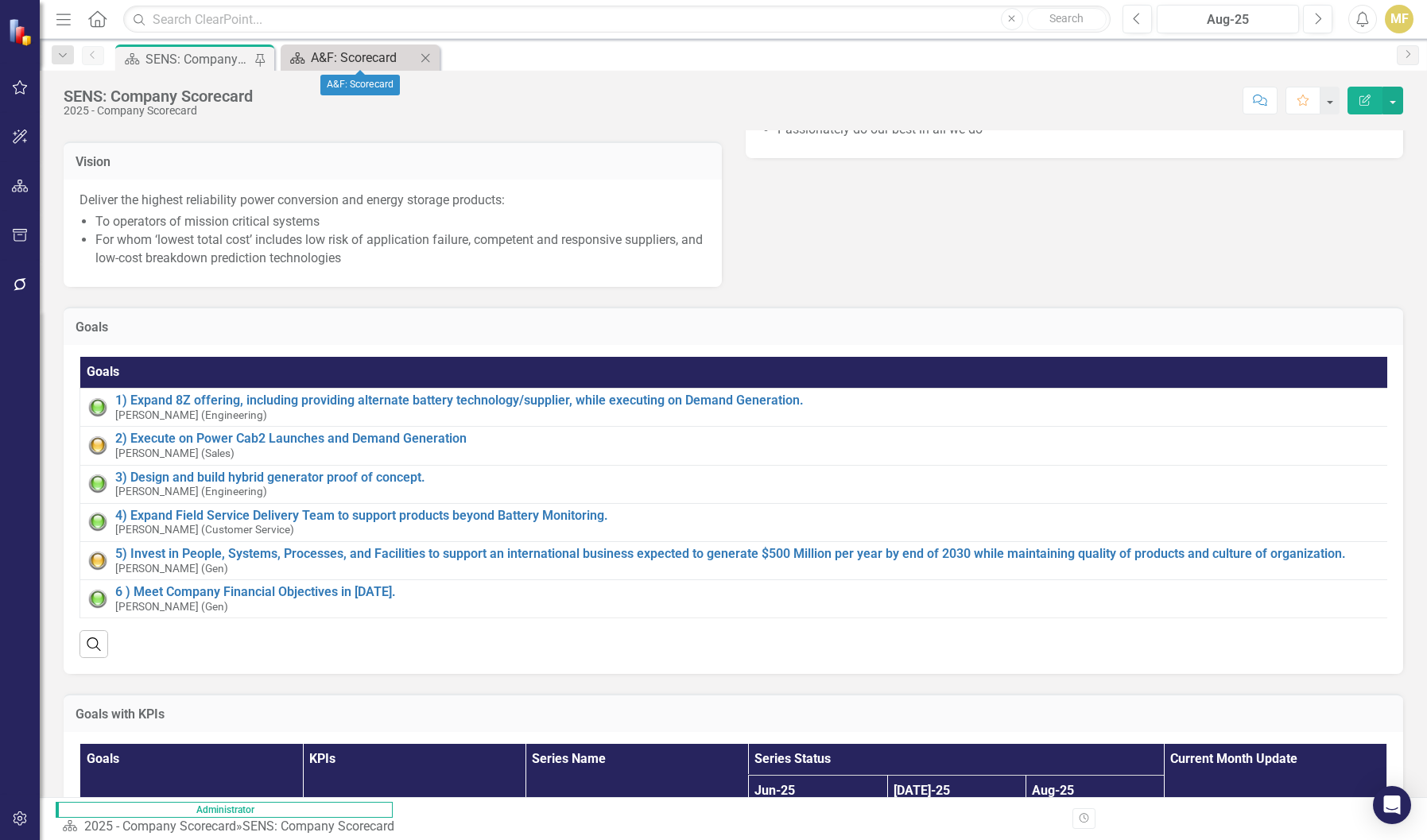
click at [342, 50] on div "A&F: Scorecard" at bounding box center [363, 57] width 105 height 20
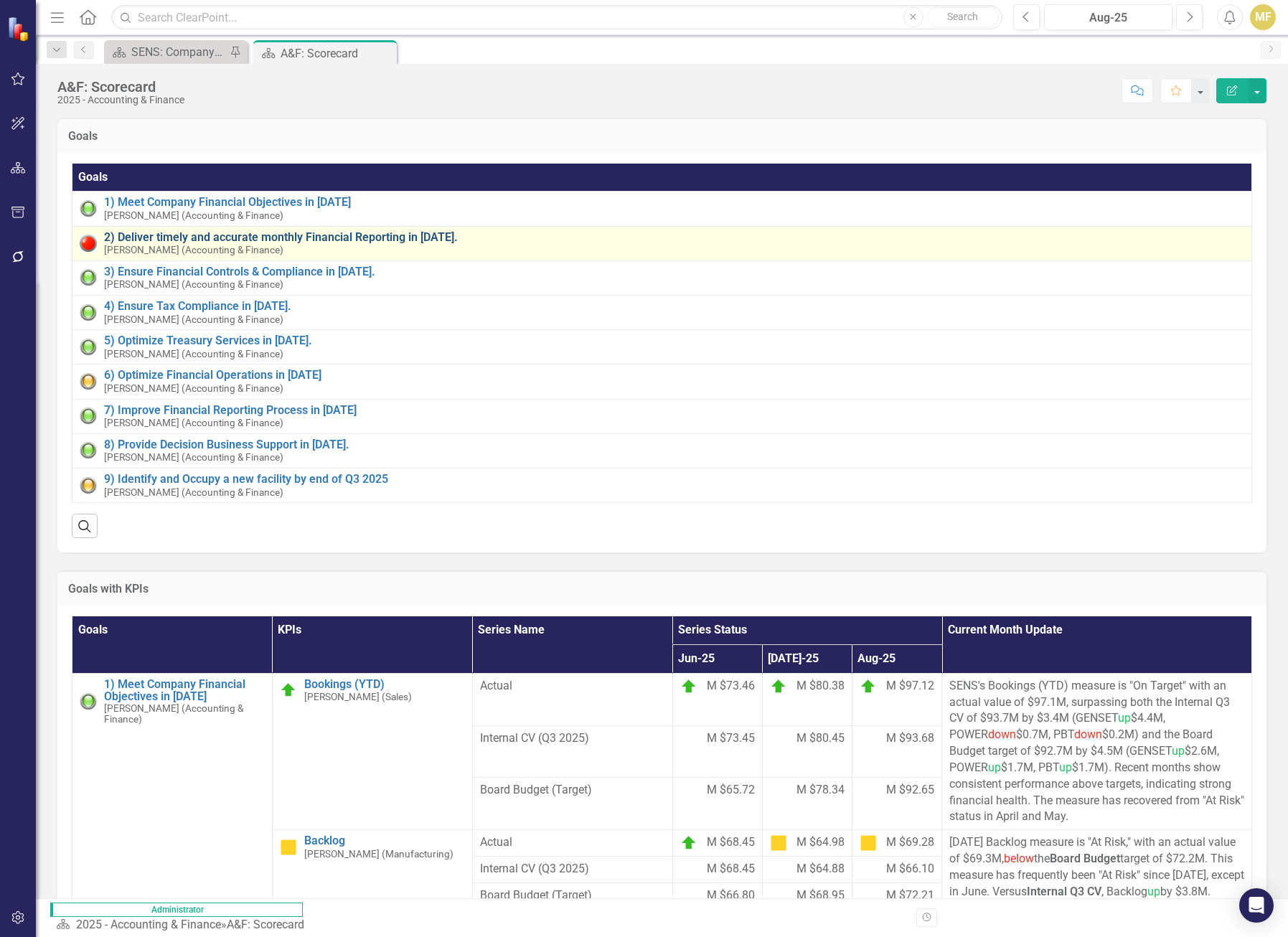
click at [373, 236] on link "2) Deliver timely and accurate monthly Financial Reporting in [DATE]." at bounding box center [674, 238] width 1140 height 13
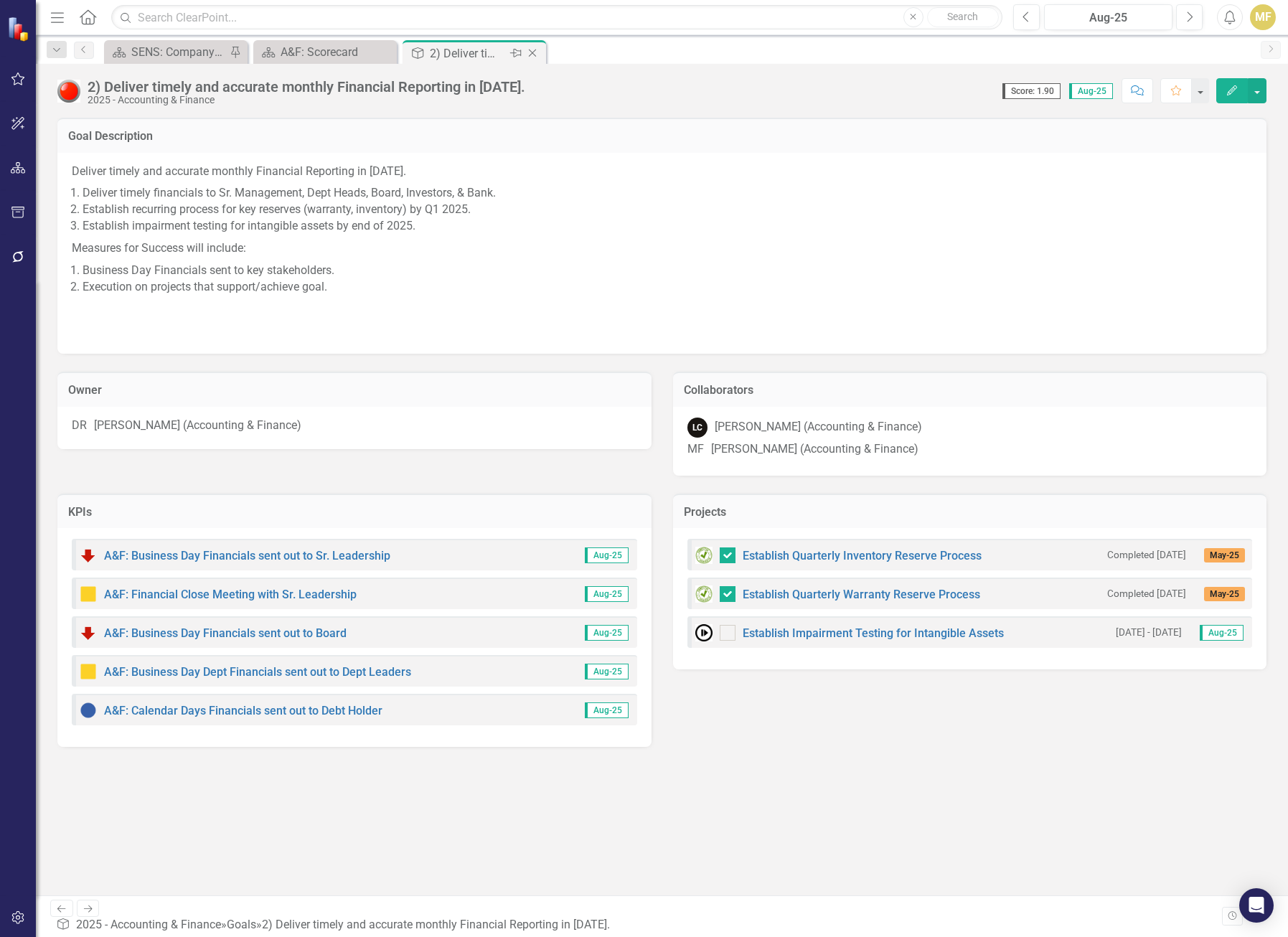
click at [535, 50] on icon "Close" at bounding box center [533, 53] width 14 height 12
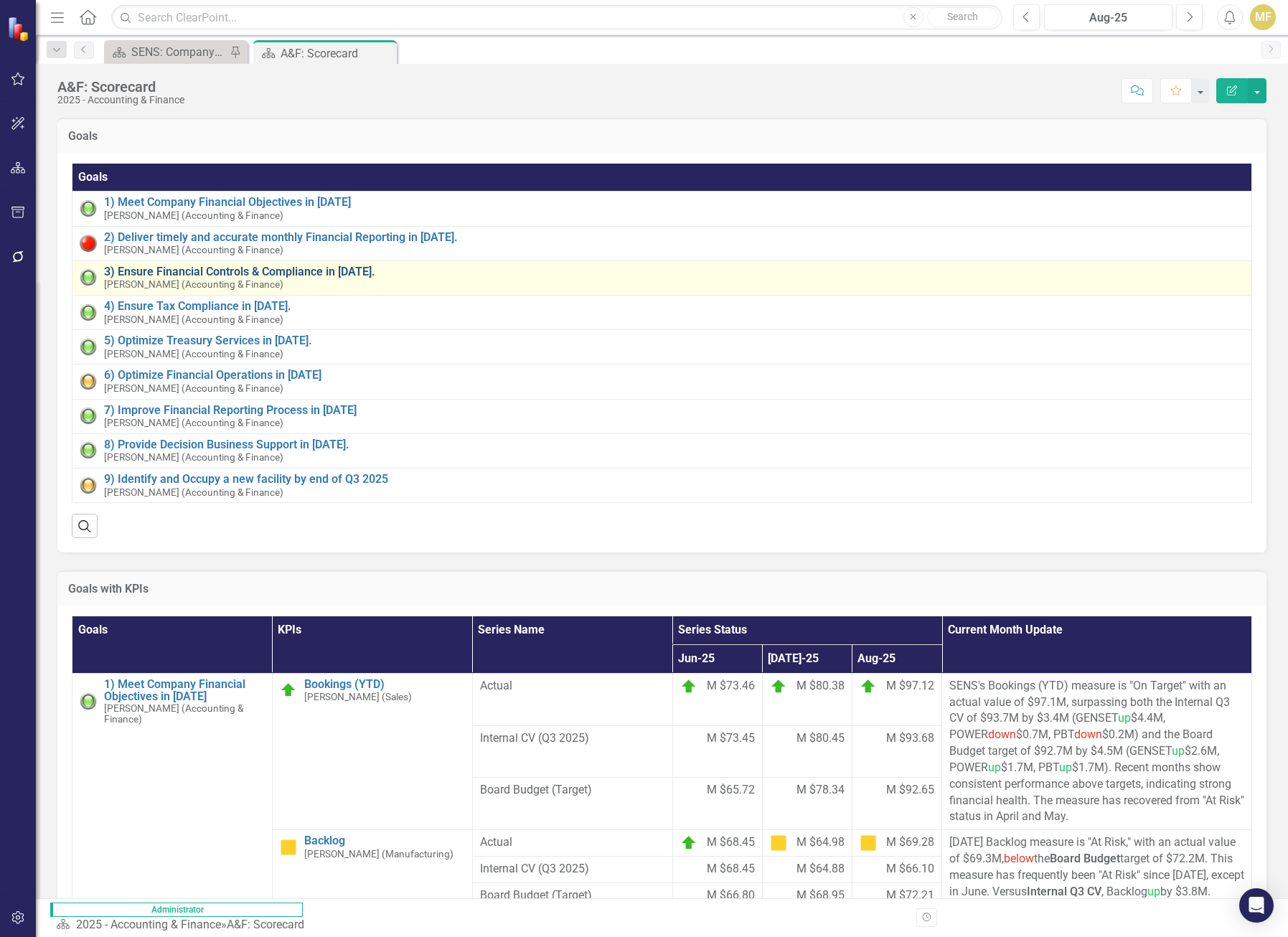
click at [283, 268] on link "3) Ensure Financial Controls & Compliance in [DATE]." at bounding box center [674, 272] width 1140 height 13
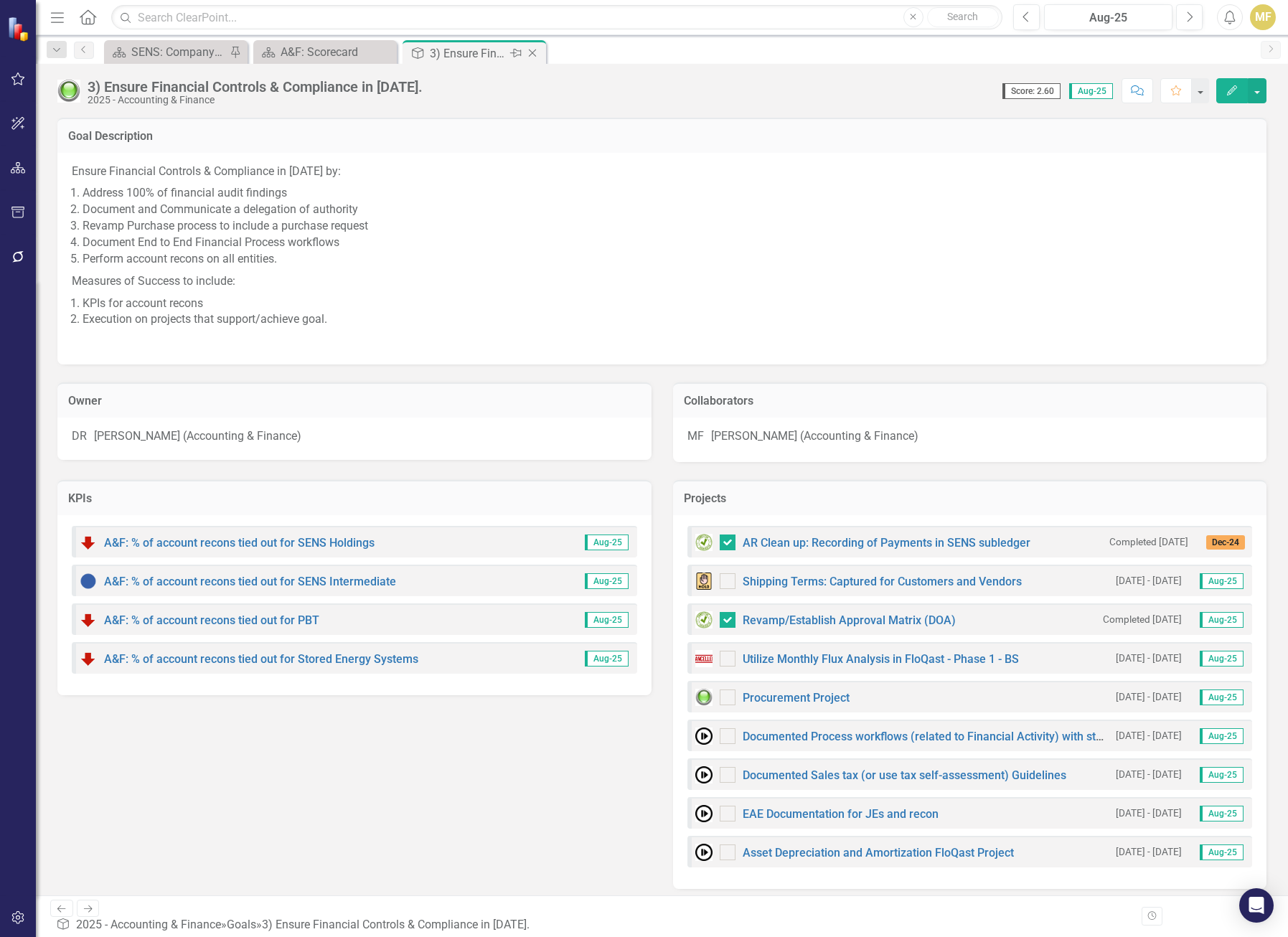
click at [536, 53] on icon "Close" at bounding box center [533, 53] width 14 height 12
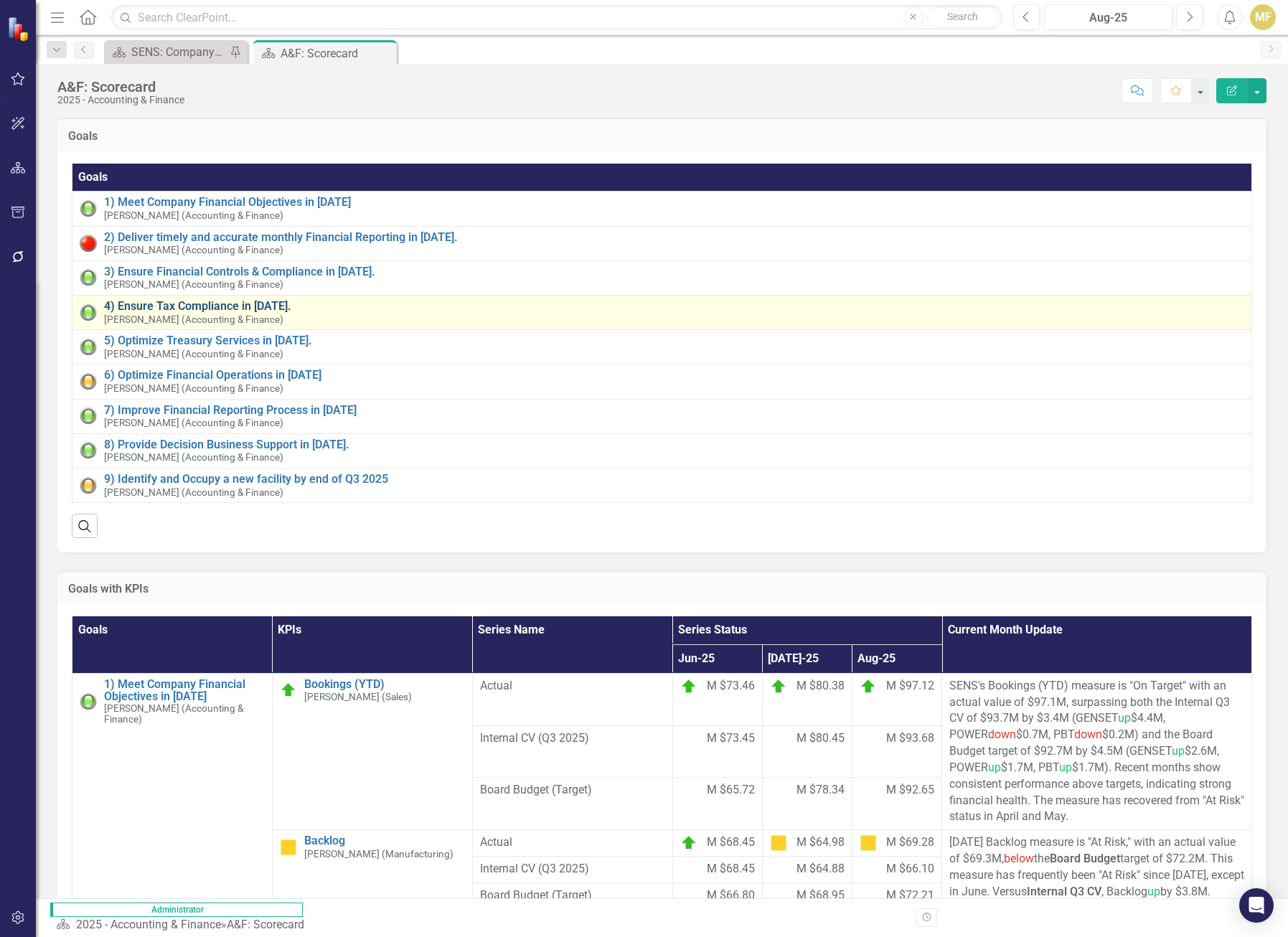
click at [198, 305] on link "4) Ensure Tax Compliance in [DATE]." at bounding box center [674, 306] width 1140 height 13
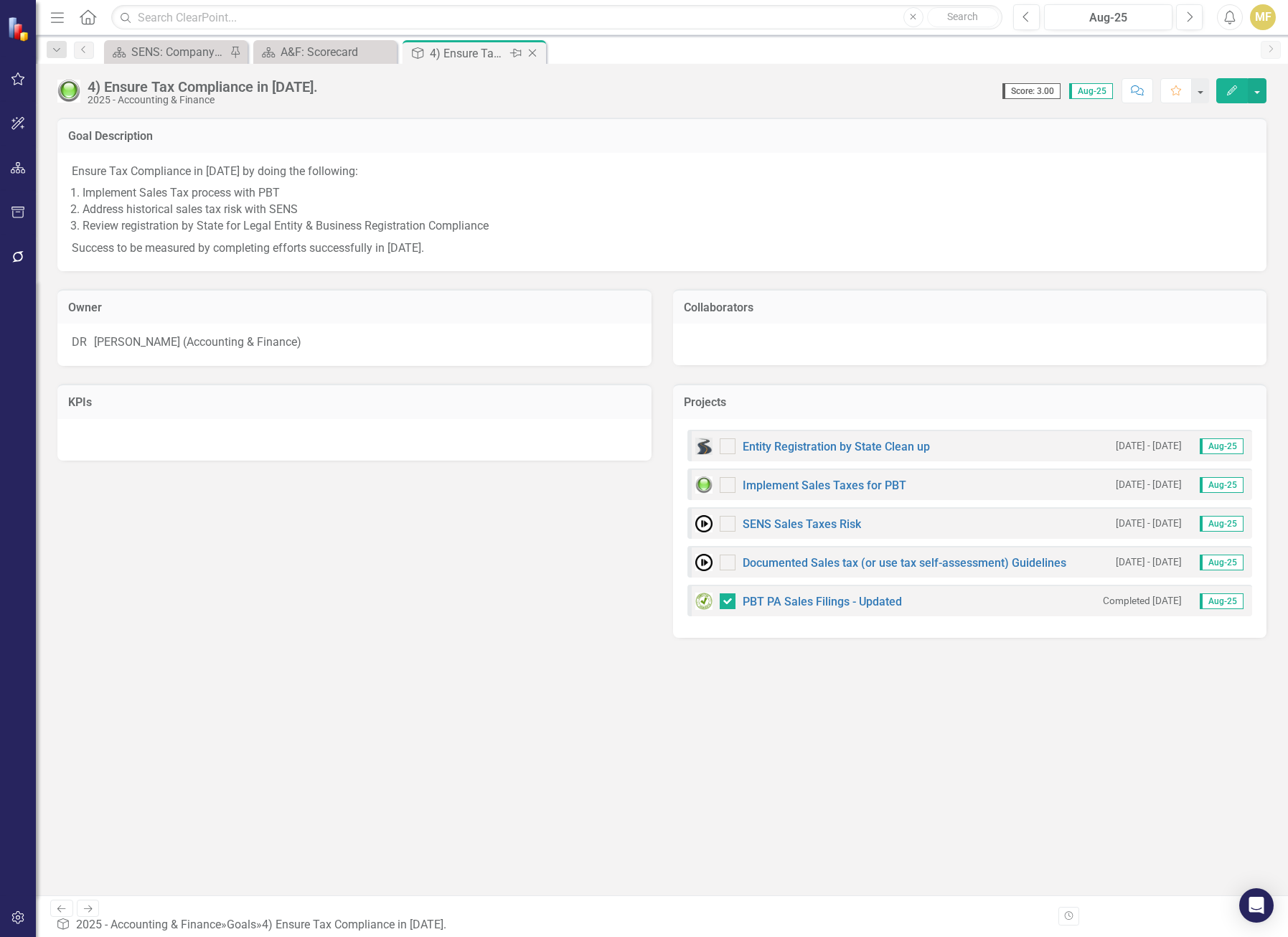
click at [538, 51] on icon "Close" at bounding box center [533, 53] width 14 height 12
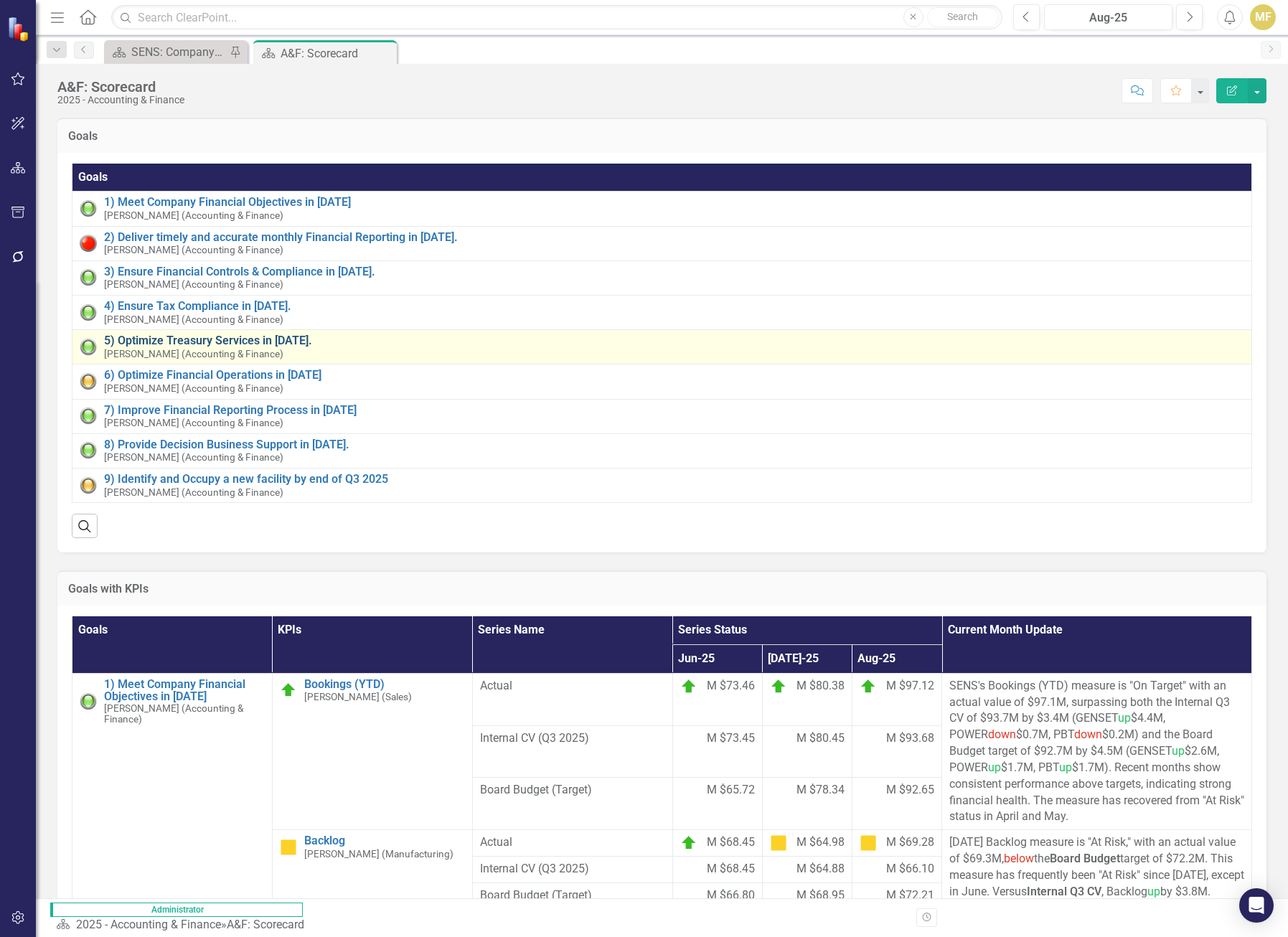
click at [241, 338] on link "5) Optimize Treasury Services in [DATE]." at bounding box center [674, 341] width 1140 height 13
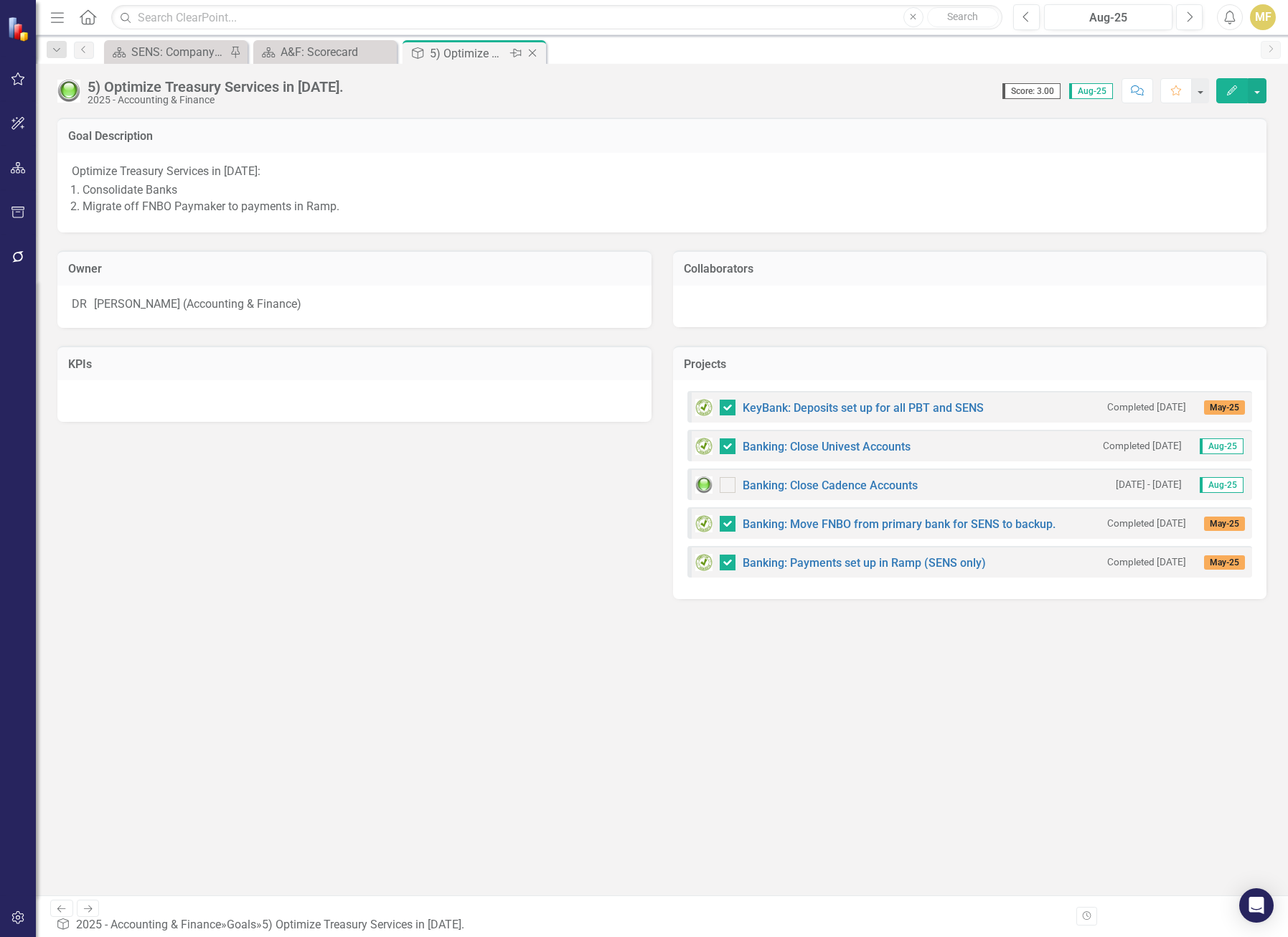
click at [535, 56] on icon "Close" at bounding box center [533, 53] width 14 height 12
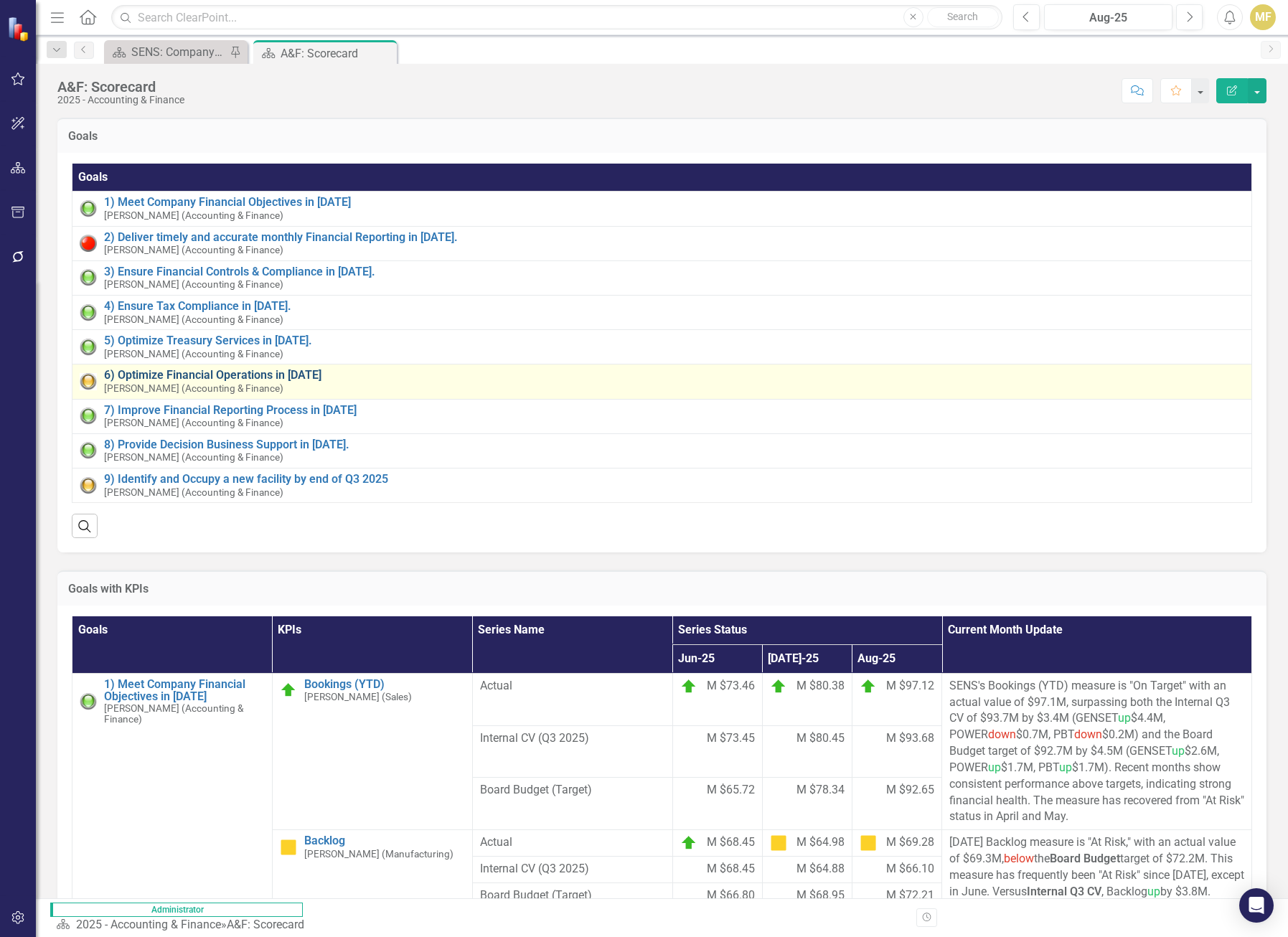
click at [206, 376] on link "6) Optimize Financial Operations in [DATE]" at bounding box center [674, 376] width 1140 height 13
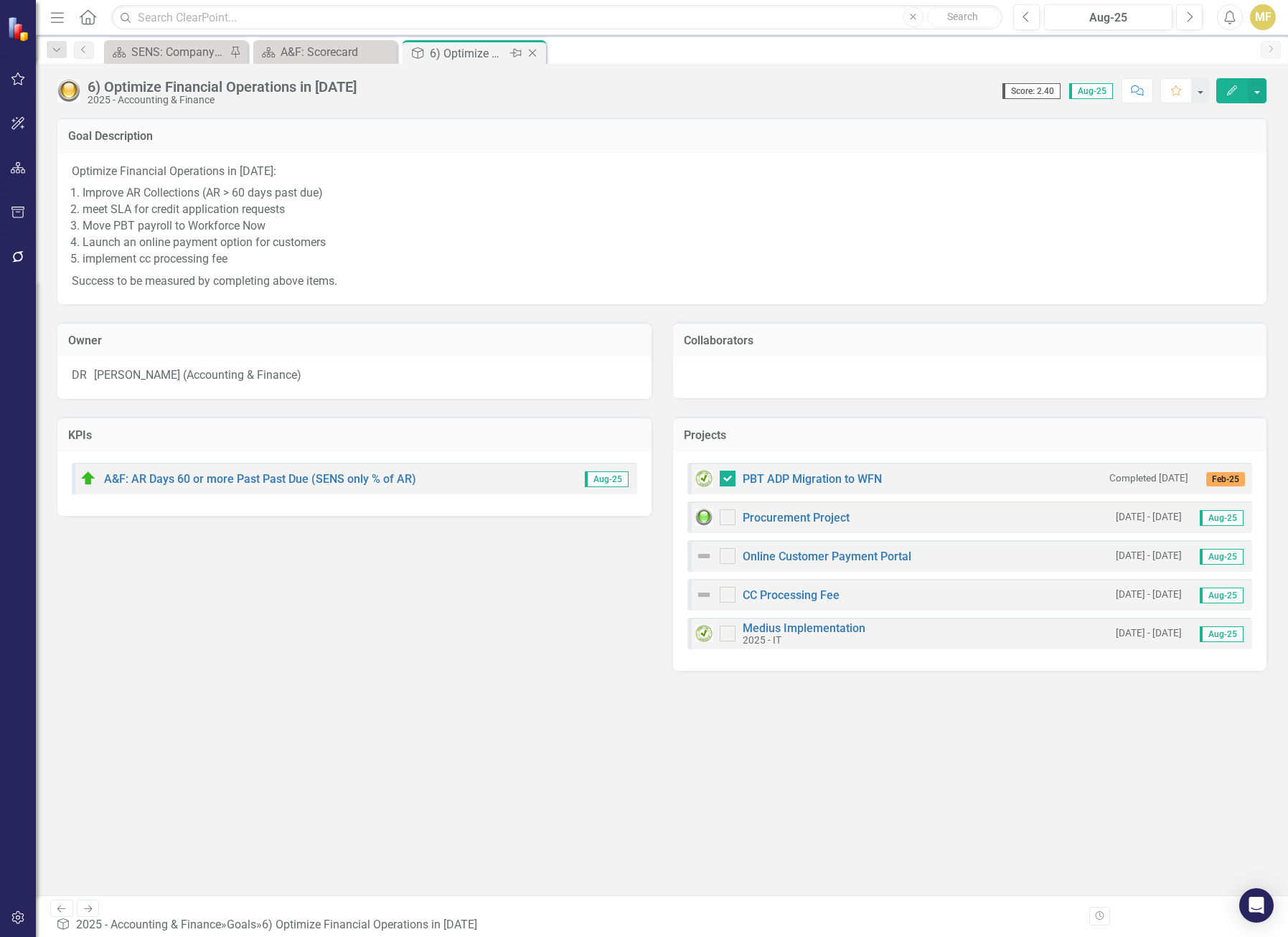
click at [534, 48] on icon "Close" at bounding box center [533, 53] width 14 height 12
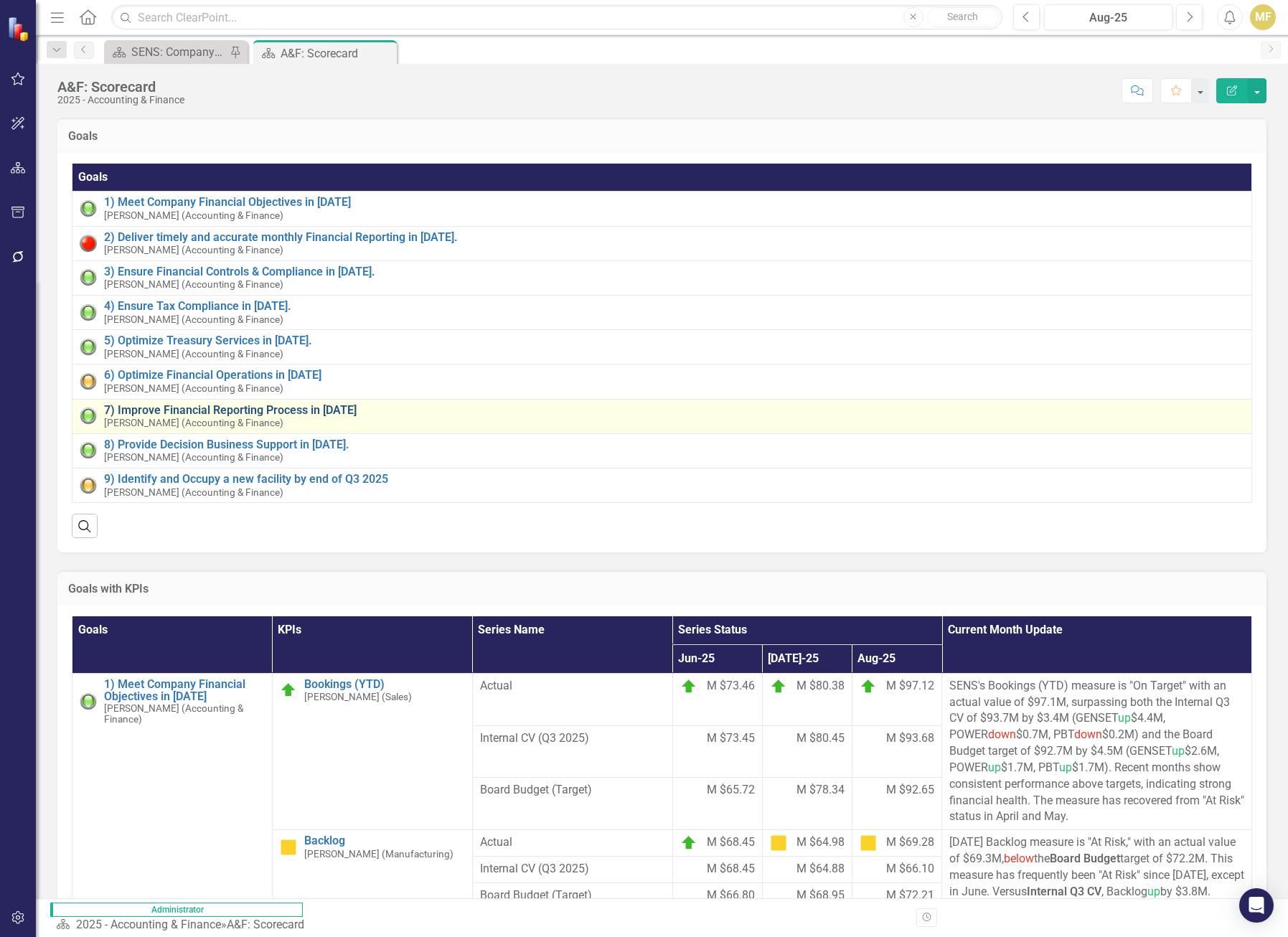
click at [250, 409] on link "7) Improve Financial Reporting Process in [DATE]" at bounding box center [674, 410] width 1140 height 13
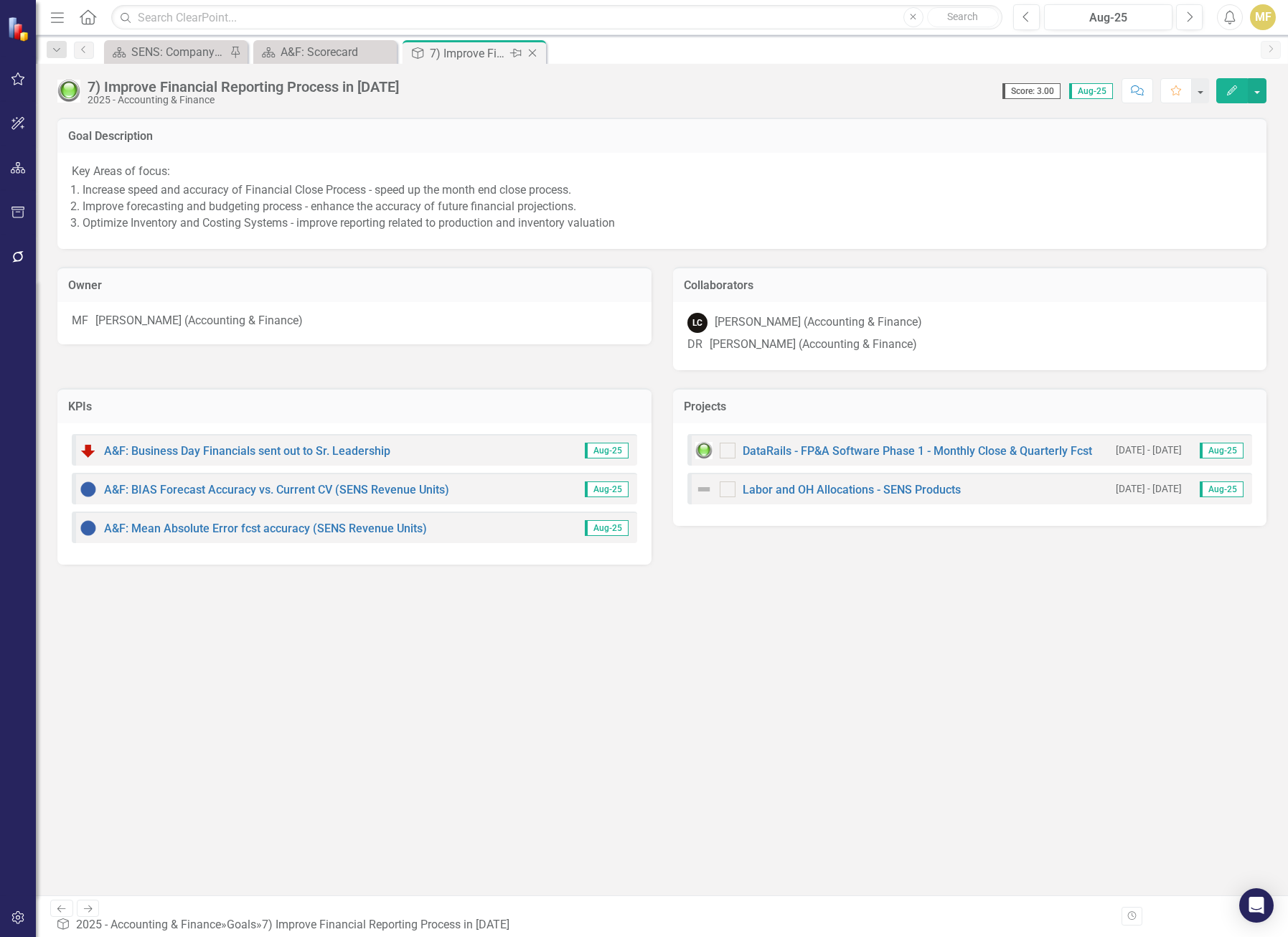
click at [534, 50] on icon "Close" at bounding box center [533, 53] width 14 height 12
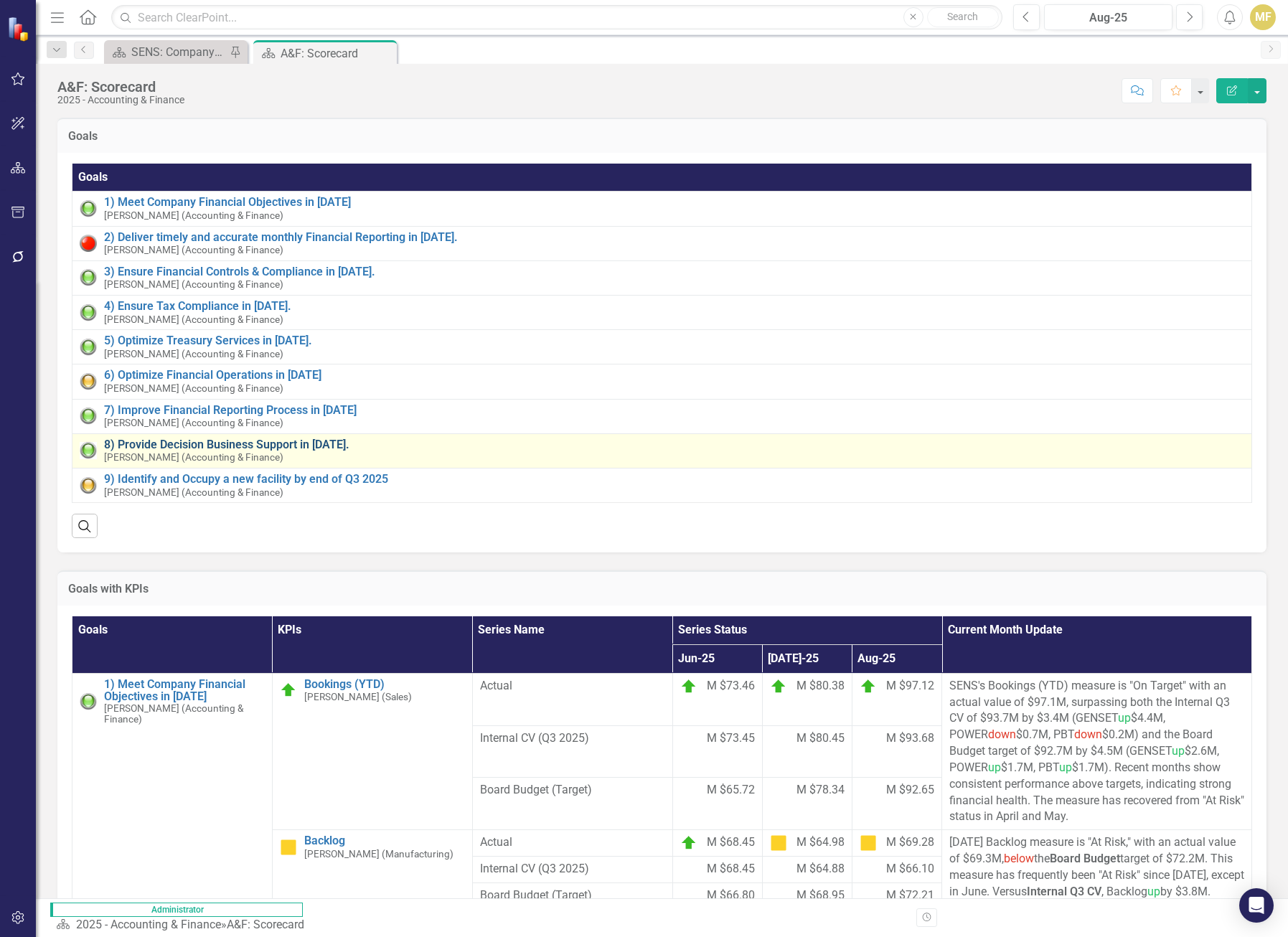
click at [270, 443] on link "8) Provide Decision Business Support in [DATE]." at bounding box center [674, 445] width 1140 height 13
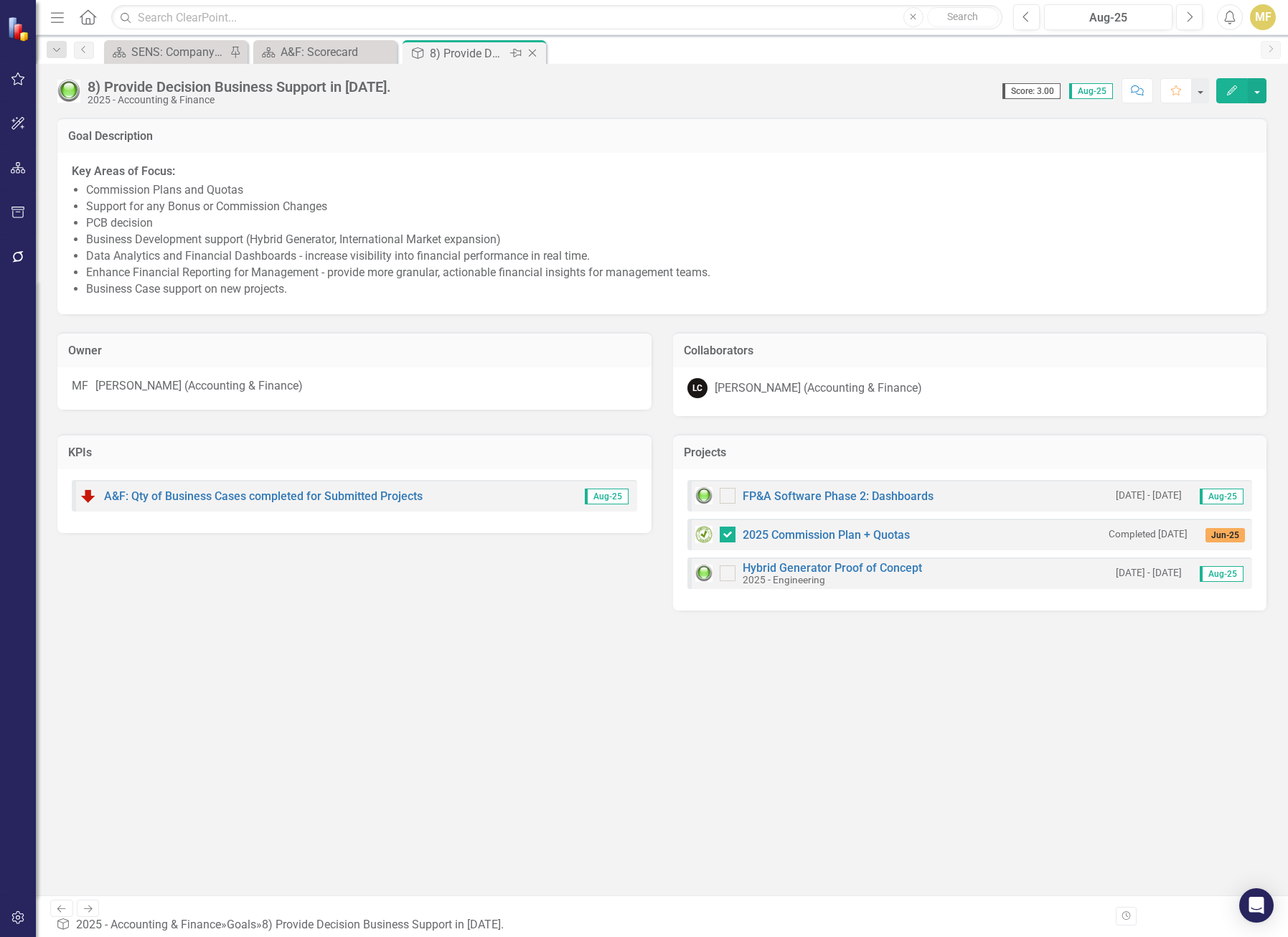
click at [537, 55] on icon "Close" at bounding box center [533, 53] width 14 height 12
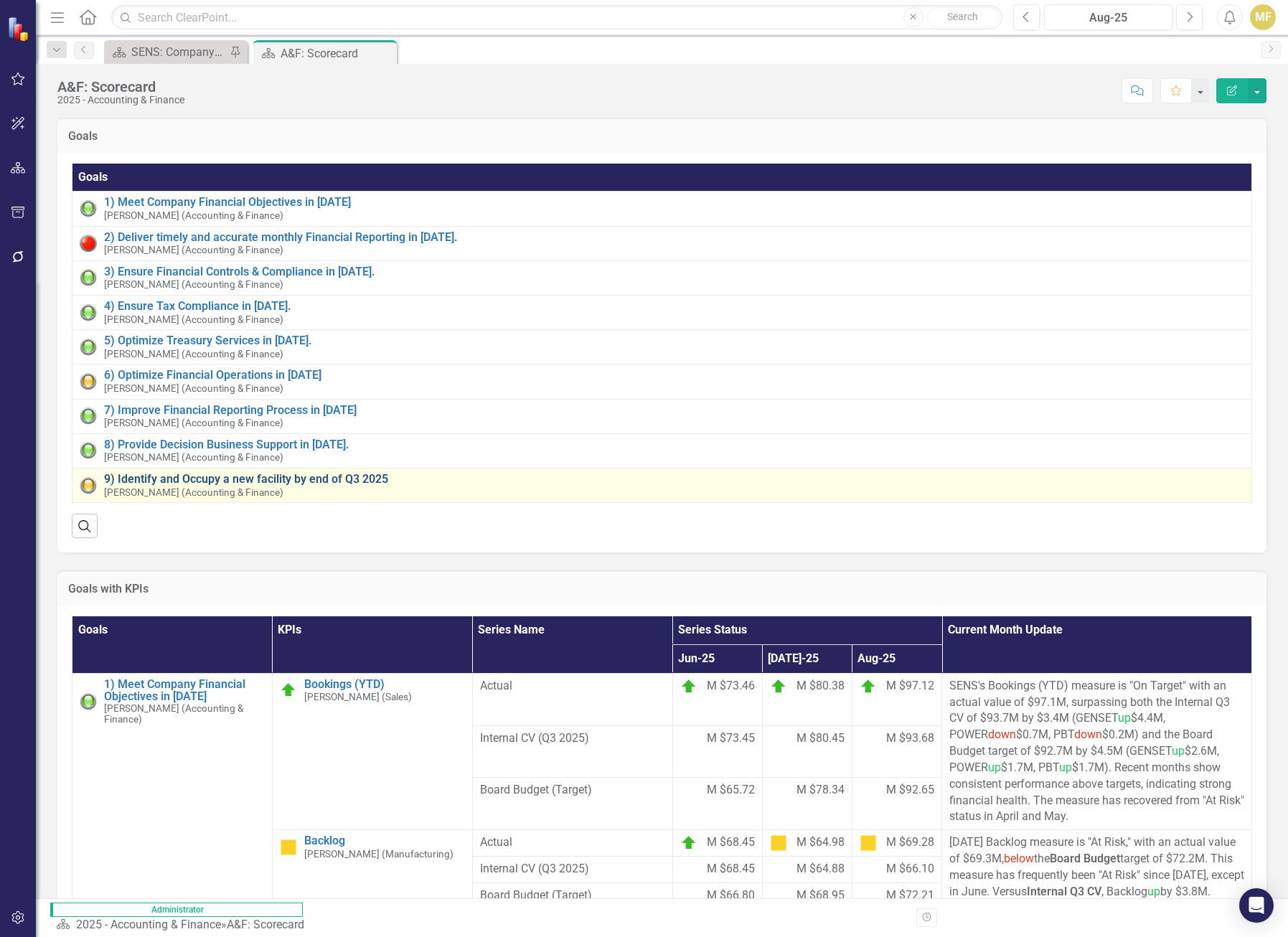
click at [210, 481] on link "9) Identify and Occupy a new facility by end of Q3 2025" at bounding box center [674, 479] width 1140 height 13
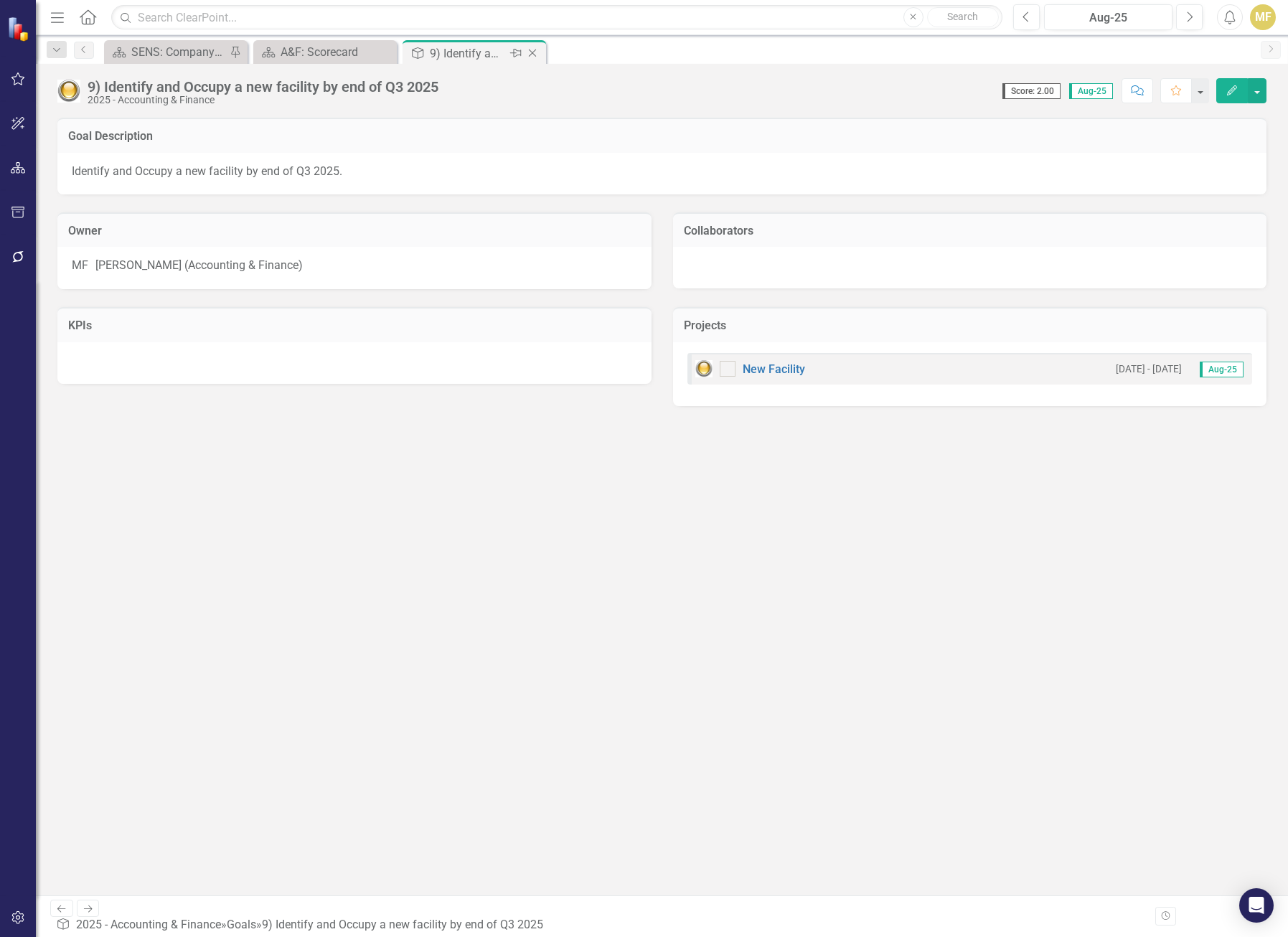
click at [532, 55] on icon "Close" at bounding box center [533, 53] width 14 height 12
